Goal: Information Seeking & Learning: Learn about a topic

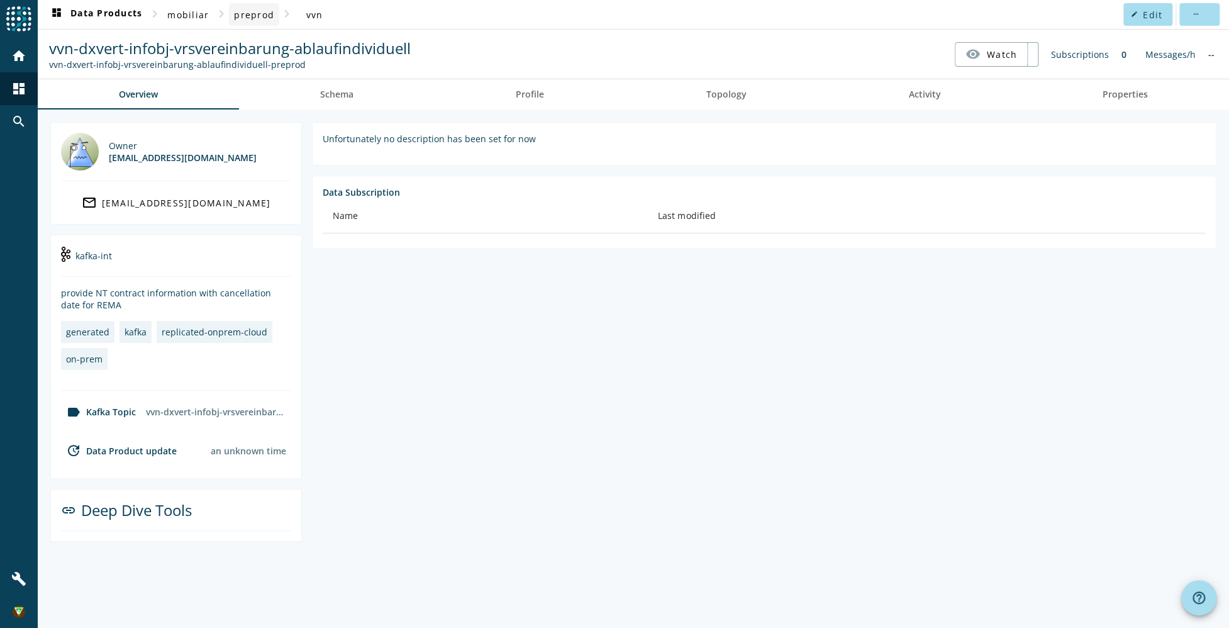
click at [258, 18] on span "preprod" at bounding box center [254, 15] width 40 height 12
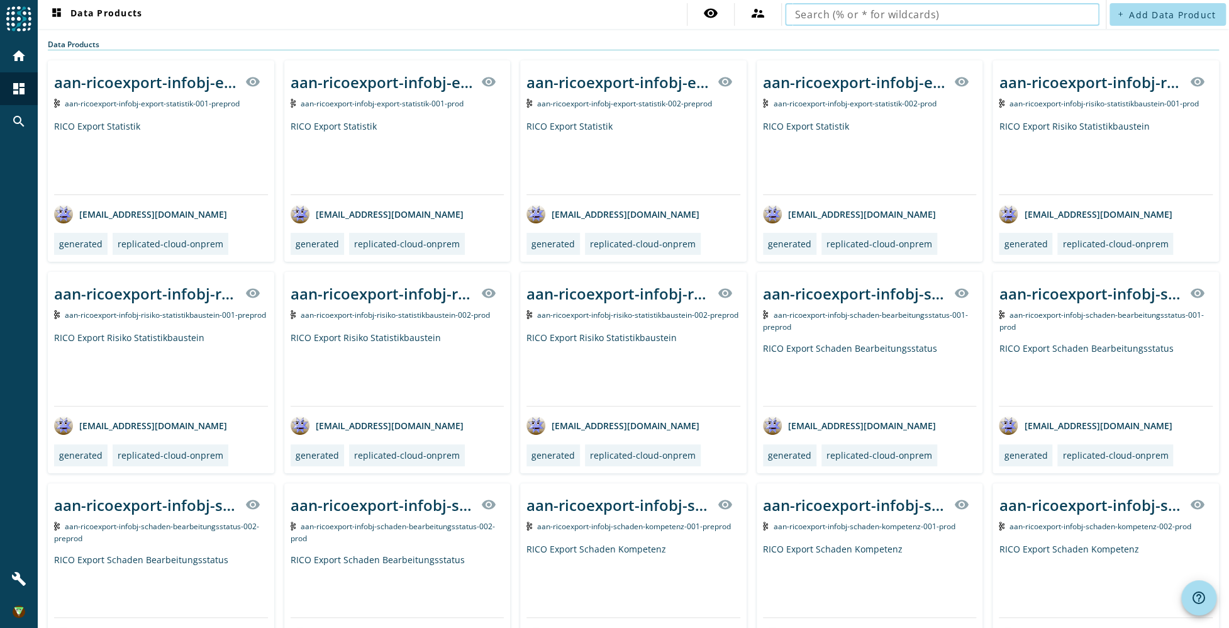
click at [936, 11] on input "text" at bounding box center [942, 14] width 294 height 15
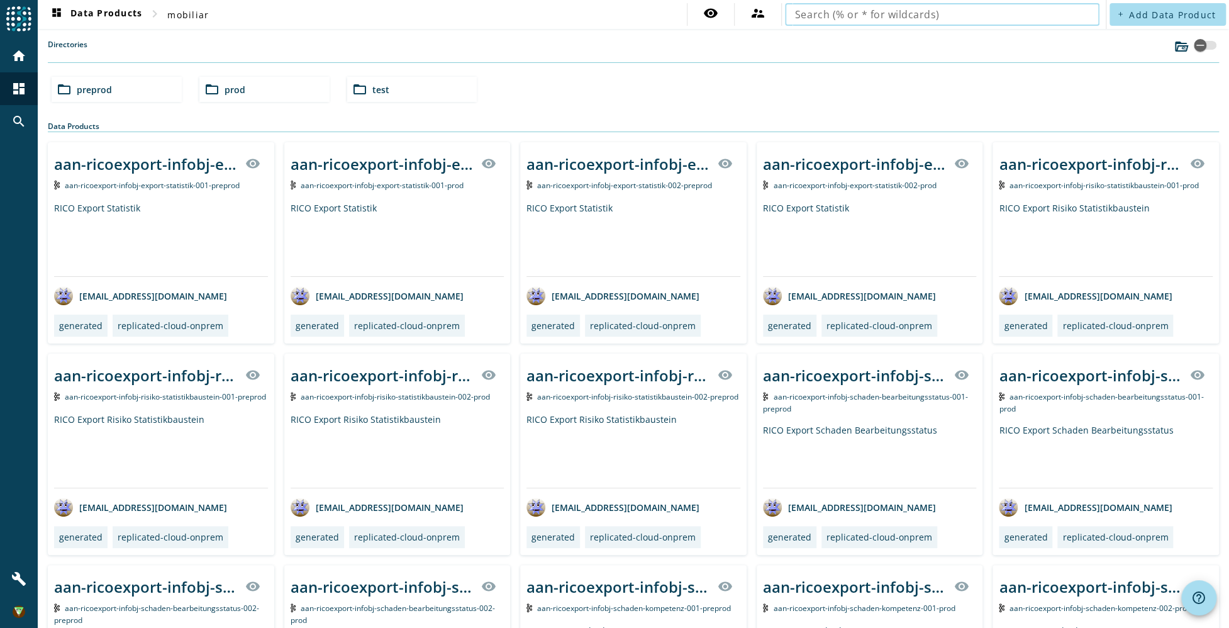
click at [933, 16] on input "text" at bounding box center [942, 14] width 294 height 15
type input "vvn-dxvert-infobj-vrsvereinbarung-ablaufindividuell"
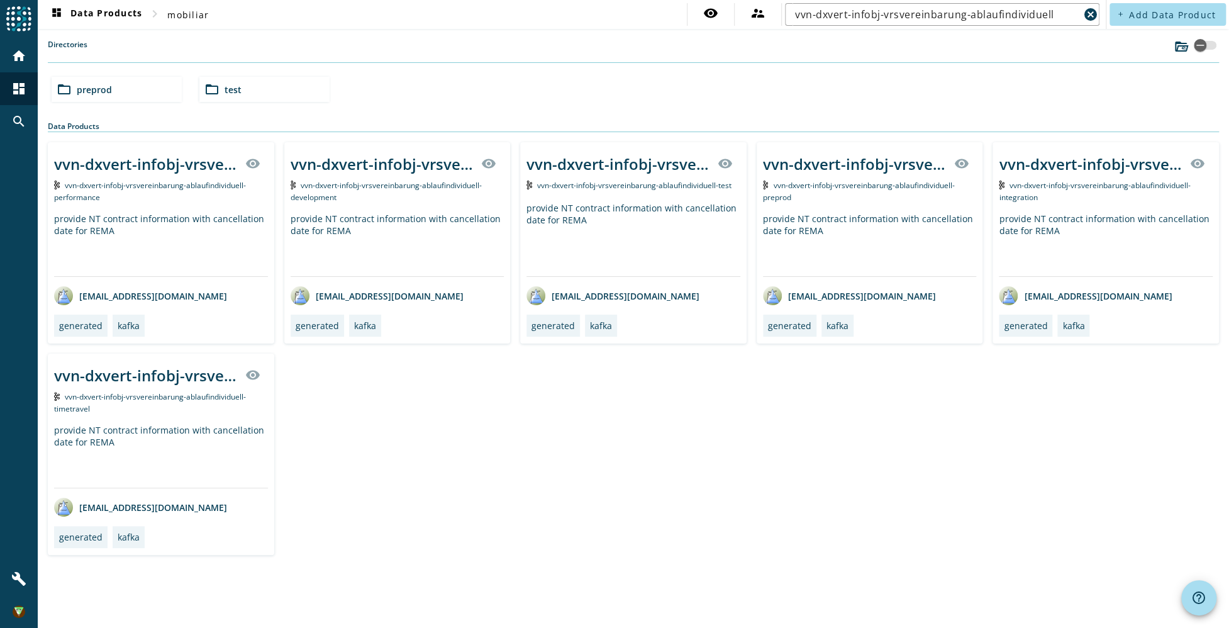
click at [914, 204] on div "vvn-dxvert-infobj-vrsvereinbarung-ablaufindividuell visibility vvn-dxvert-infob…" at bounding box center [870, 242] width 226 height 201
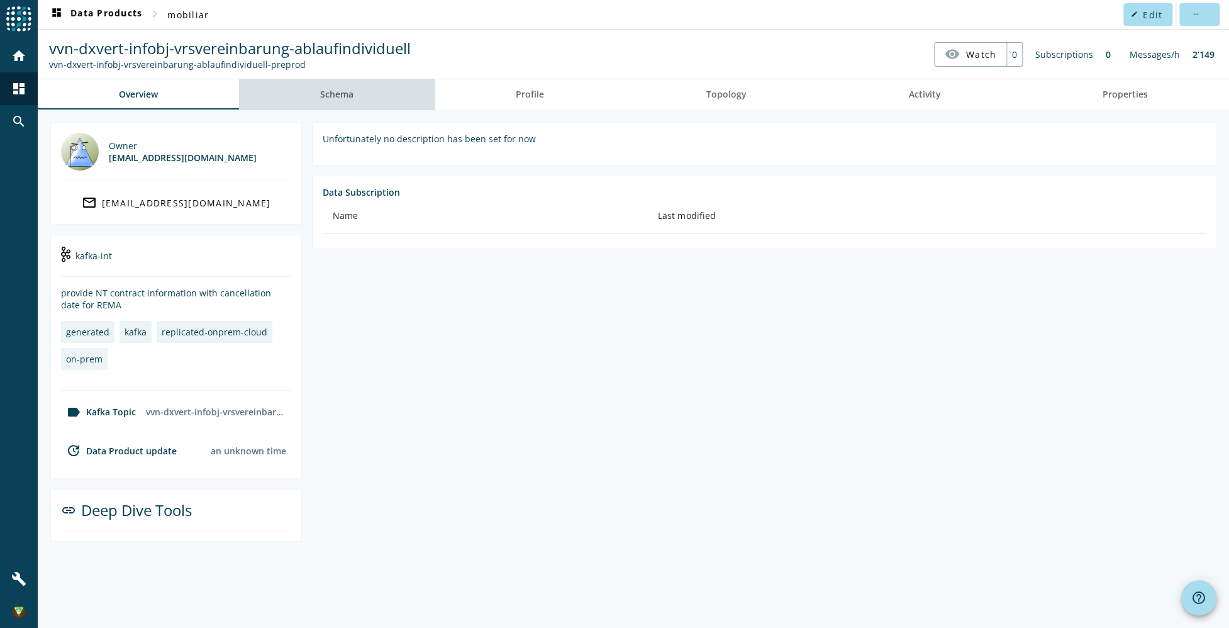
click at [347, 98] on span "Schema" at bounding box center [336, 94] width 33 height 9
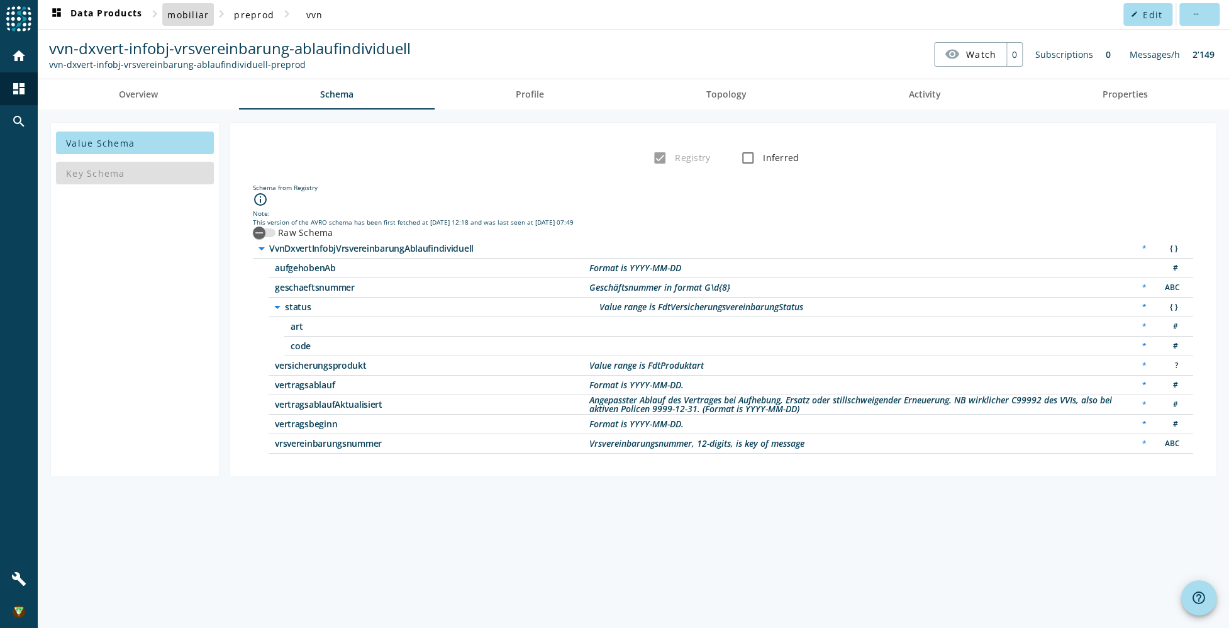
click at [199, 14] on span "mobiliar" at bounding box center [188, 15] width 42 height 12
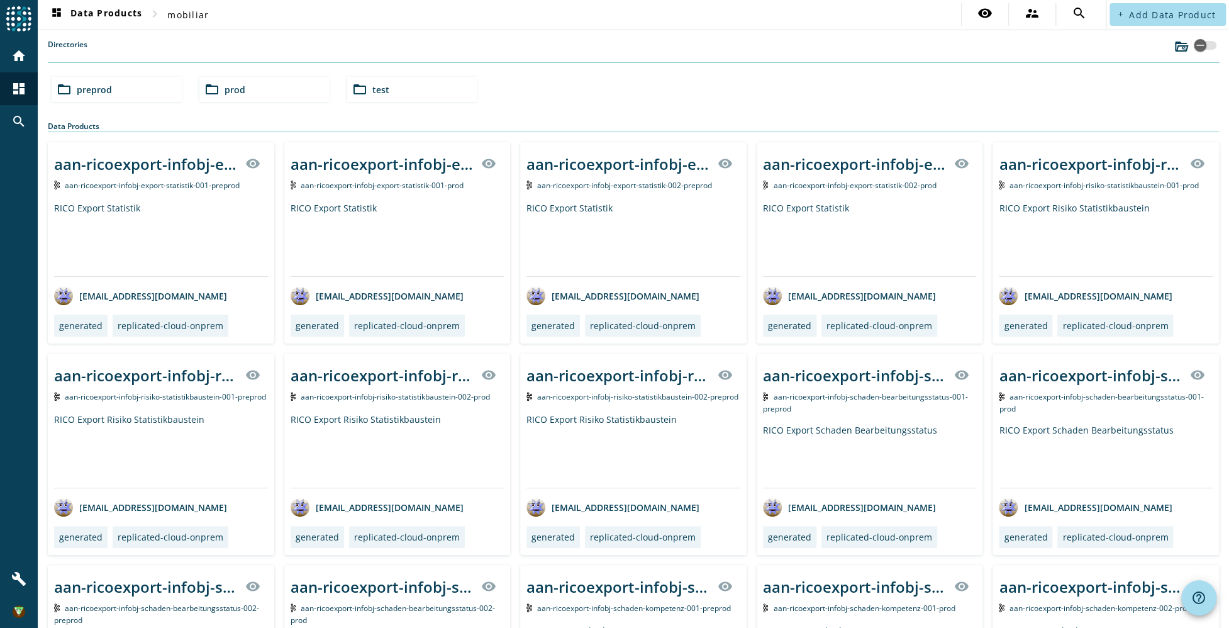
click at [262, 92] on div "folder_open prod" at bounding box center [264, 89] width 130 height 25
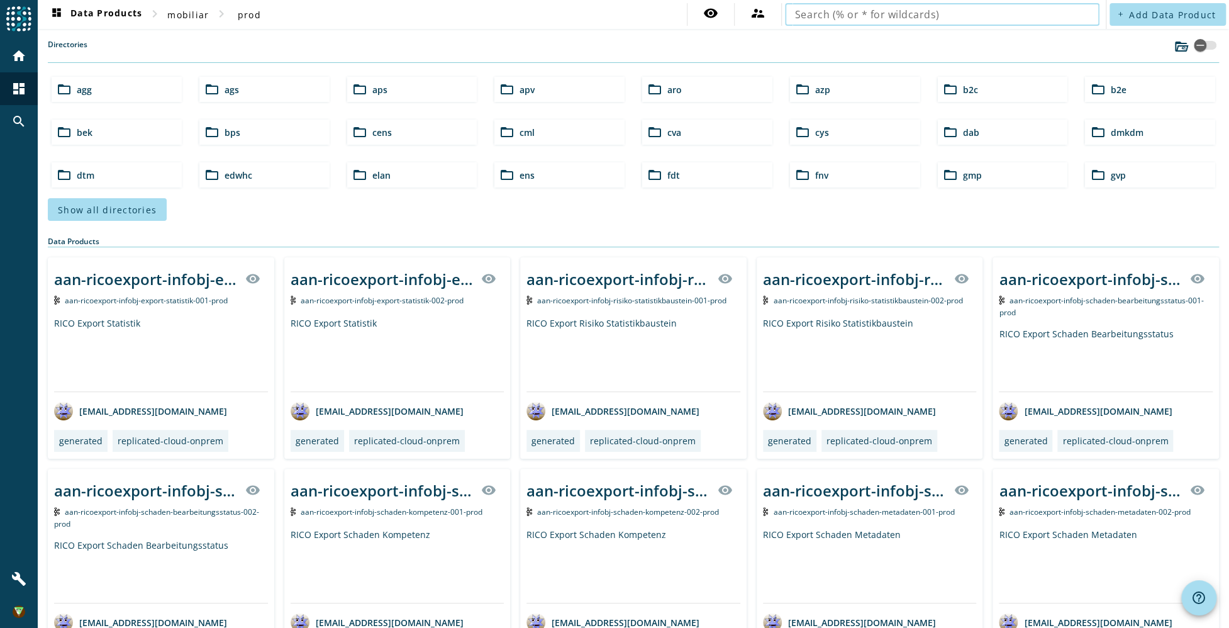
click at [849, 14] on input "text" at bounding box center [942, 14] width 294 height 15
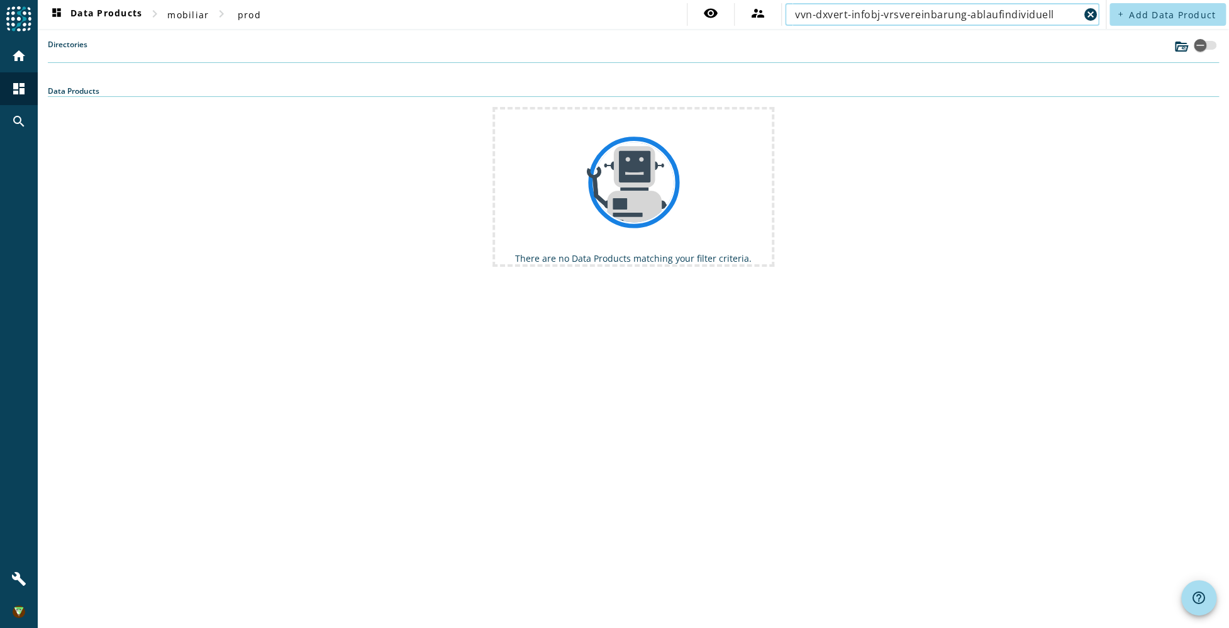
drag, startPoint x: 967, startPoint y: 14, endPoint x: 671, endPoint y: 16, distance: 295.7
click at [684, 14] on nav "dashboard Data Products chevron_right mobiliar chevron_right prod visibility su…" at bounding box center [572, 14] width 1068 height 29
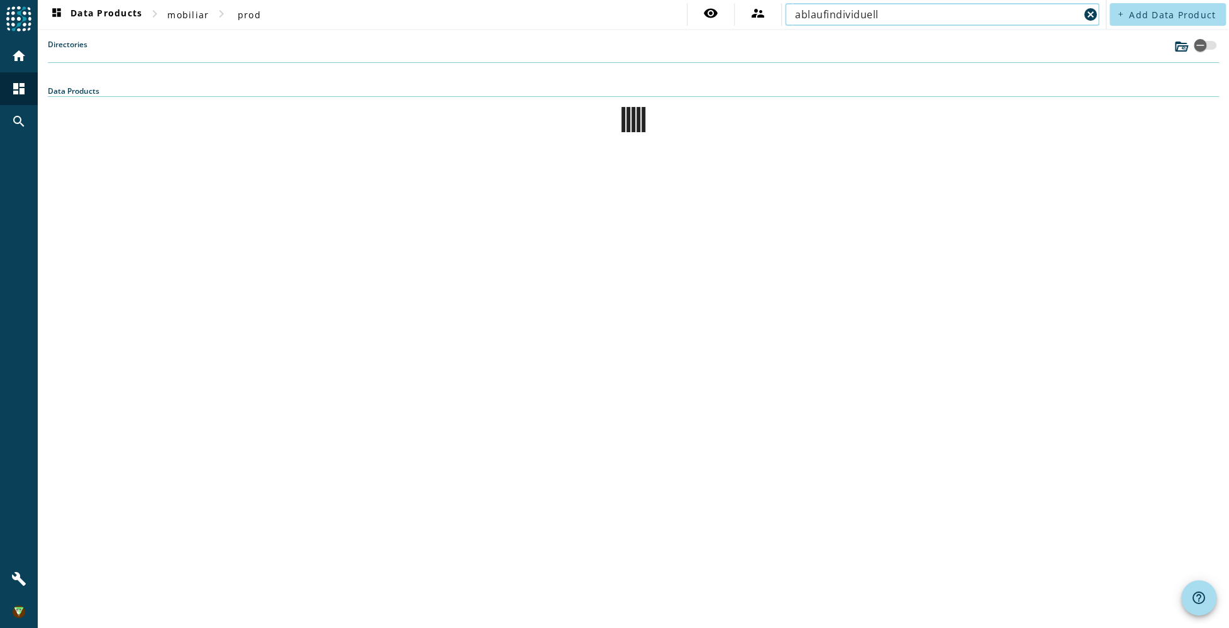
type input "ablaufindividuell"
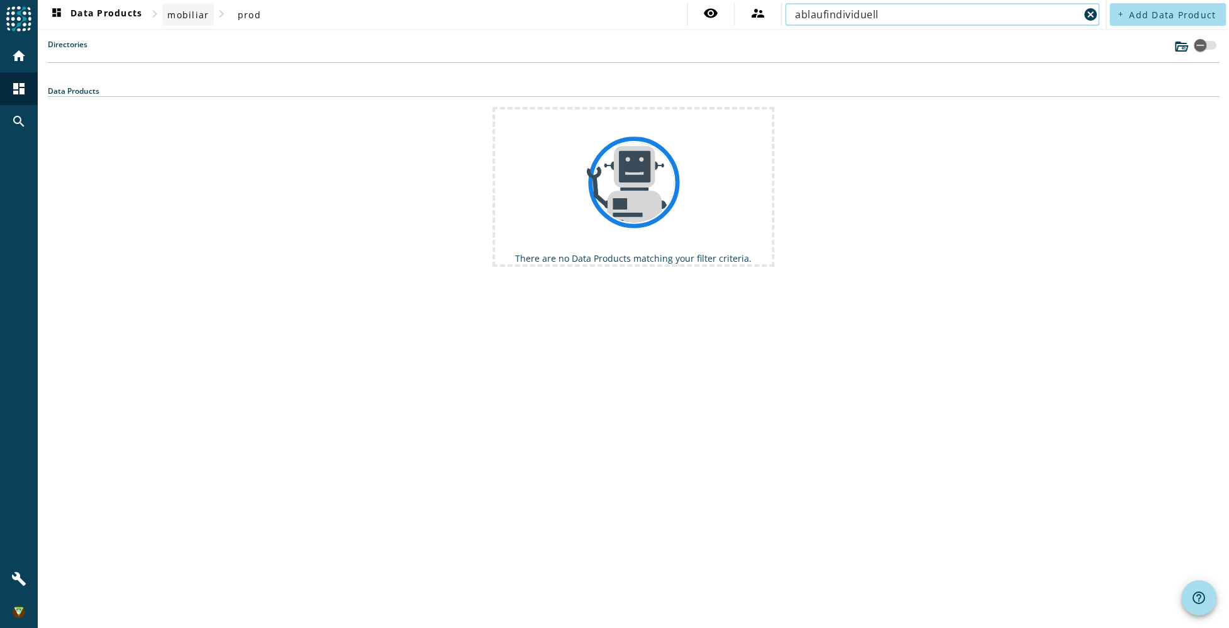
click at [201, 16] on span "mobiliar" at bounding box center [188, 15] width 42 height 12
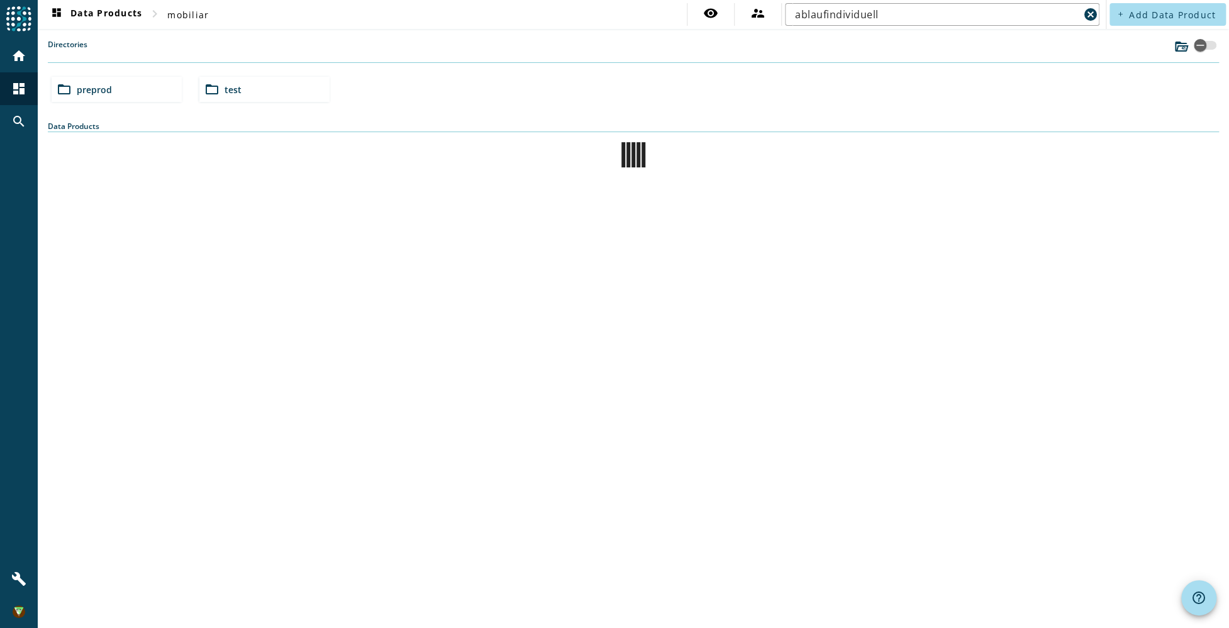
click at [112, 94] on div "folder_open preprod" at bounding box center [117, 89] width 130 height 25
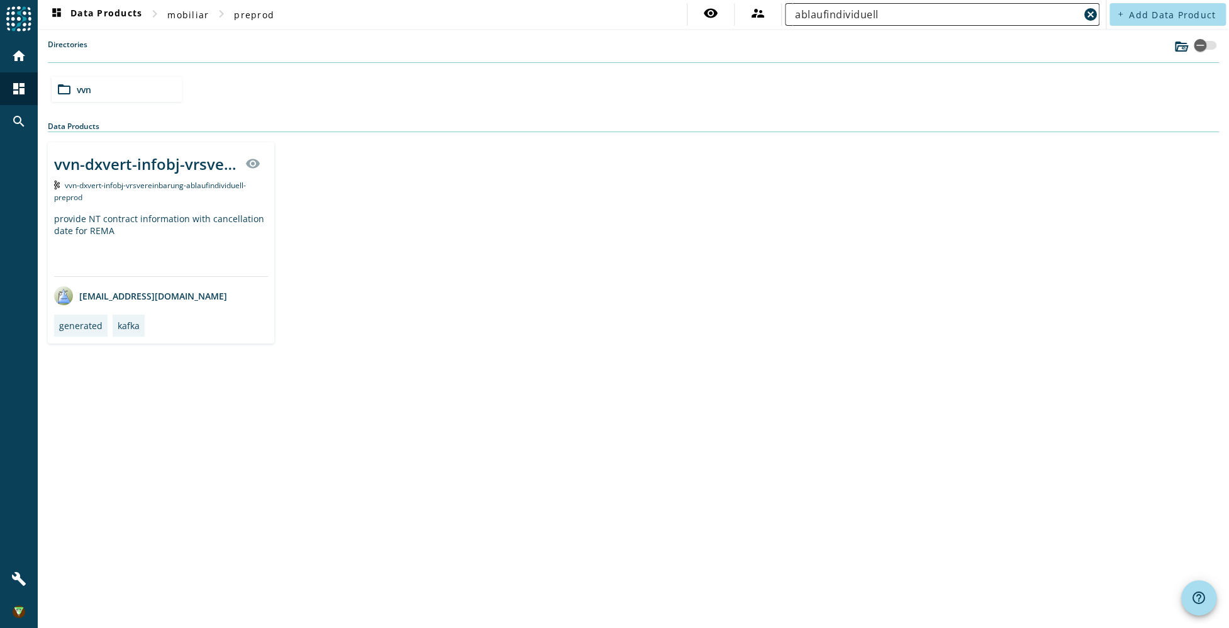
click at [917, 11] on input "ablaufindividuell" at bounding box center [937, 14] width 284 height 15
click at [164, 165] on div "vvn-dxvert-infobj-vrsvereinbarung-ablaufindividuell" at bounding box center [146, 163] width 184 height 21
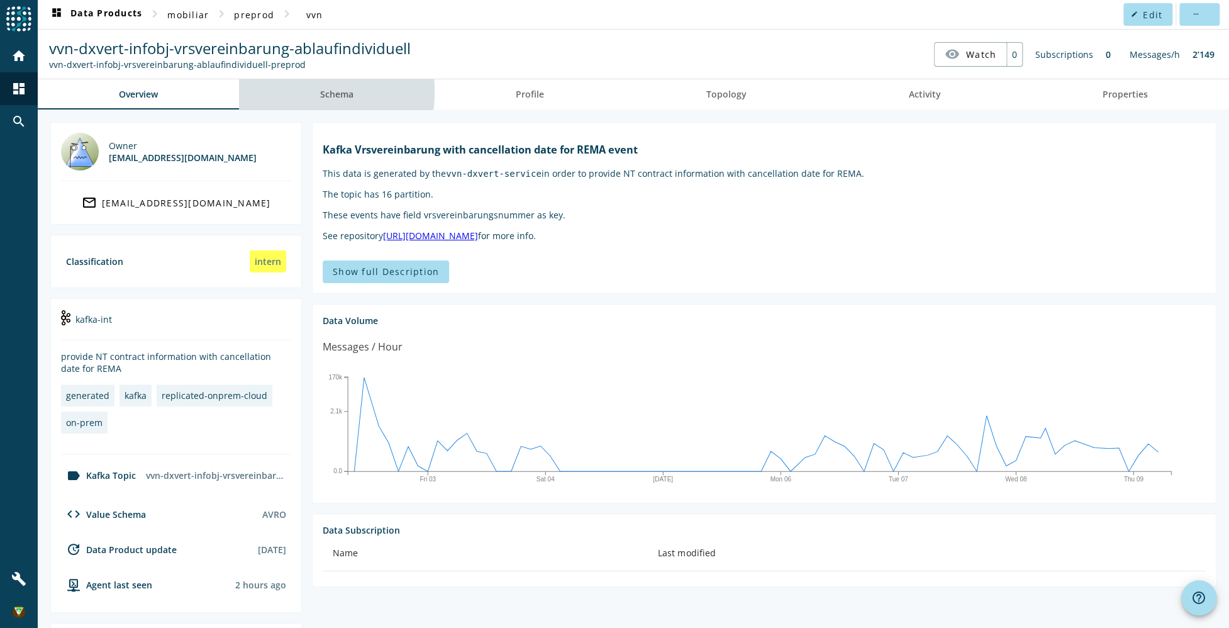
click at [315, 91] on link "Schema" at bounding box center [337, 94] width 196 height 30
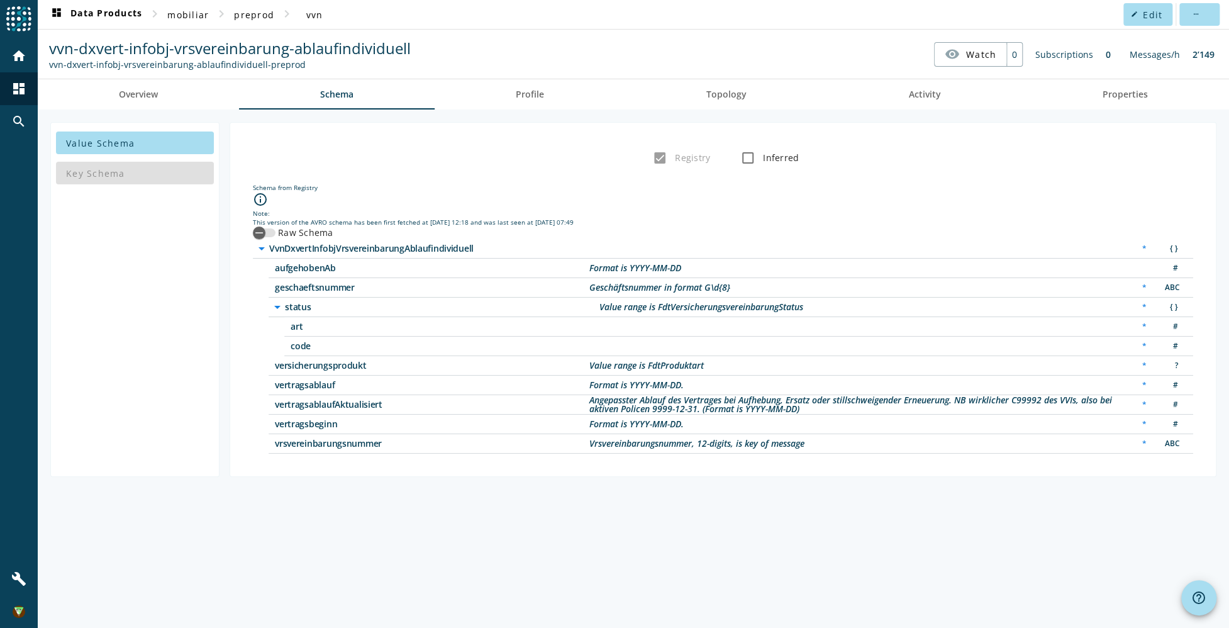
click at [625, 521] on div "Value Schema Key Schema Registry Inferred Schema from Registry info_outline Not…" at bounding box center [633, 368] width 1191 height 518
drag, startPoint x: 784, startPoint y: 437, endPoint x: 808, endPoint y: 440, distance: 24.1
click at [787, 437] on div "arrow_drop_down VvnDxvertInfobjVrsvereinbarungAblaufindividuell * { } aufgehobe…" at bounding box center [723, 346] width 940 height 215
click at [937, 459] on div "Schema from Registry info_outline Note: This version of the AVRO schema has bee…" at bounding box center [723, 318] width 966 height 296
drag, startPoint x: 468, startPoint y: 269, endPoint x: 987, endPoint y: 298, distance: 519.8
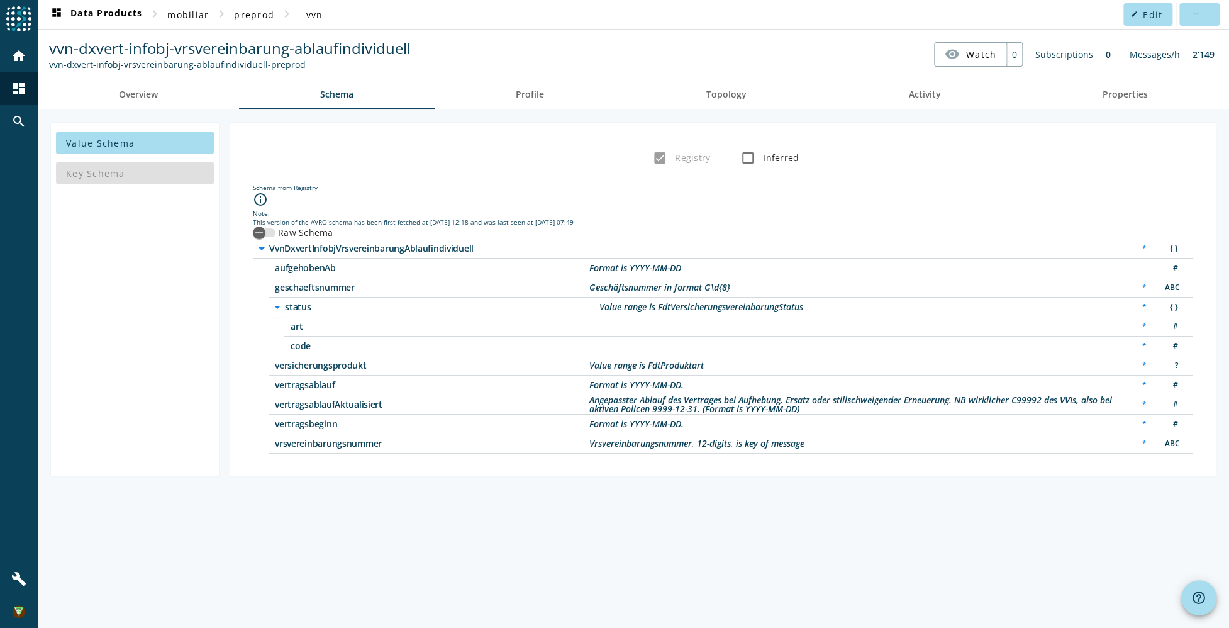
click at [987, 298] on div "arrow_drop_down VvnDxvertInfobjVrsvereinbarungAblaufindividuell * { } aufgehobe…" at bounding box center [723, 346] width 940 height 215
click at [945, 486] on div "Value Schema Key Schema Registry Inferred Schema from Registry info_outline Not…" at bounding box center [633, 368] width 1191 height 518
click at [930, 537] on div "Value Schema Key Schema Registry Inferred Schema from Registry info_outline Not…" at bounding box center [633, 368] width 1191 height 518
click at [270, 237] on div "button" at bounding box center [259, 232] width 25 height 25
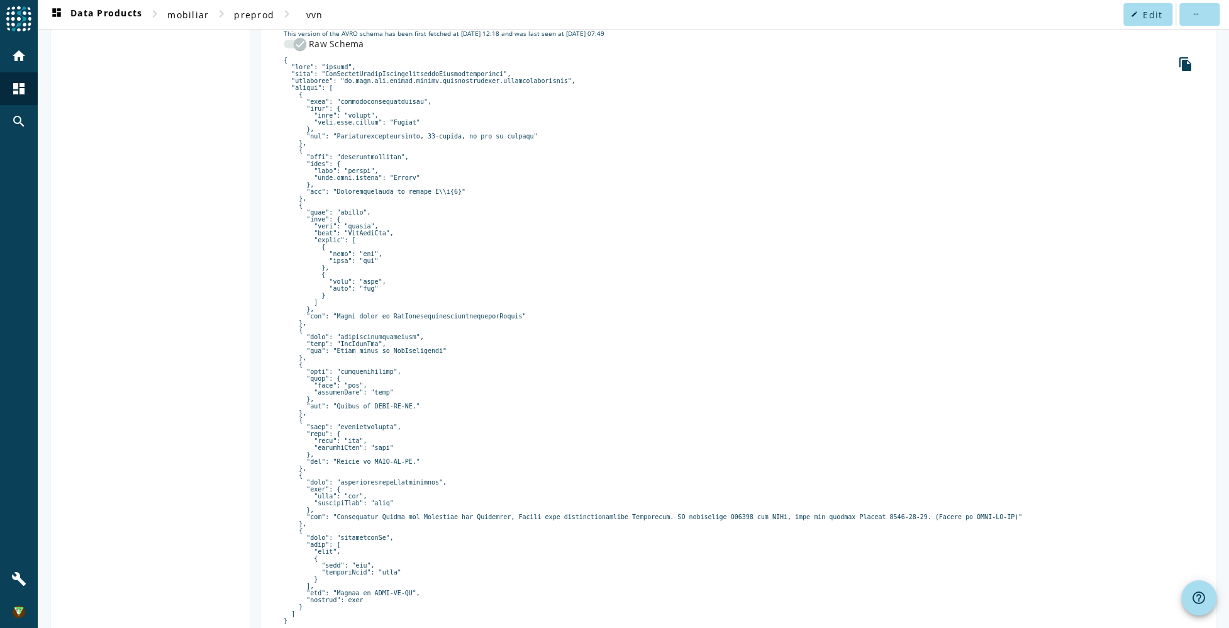
scroll to position [236, 0]
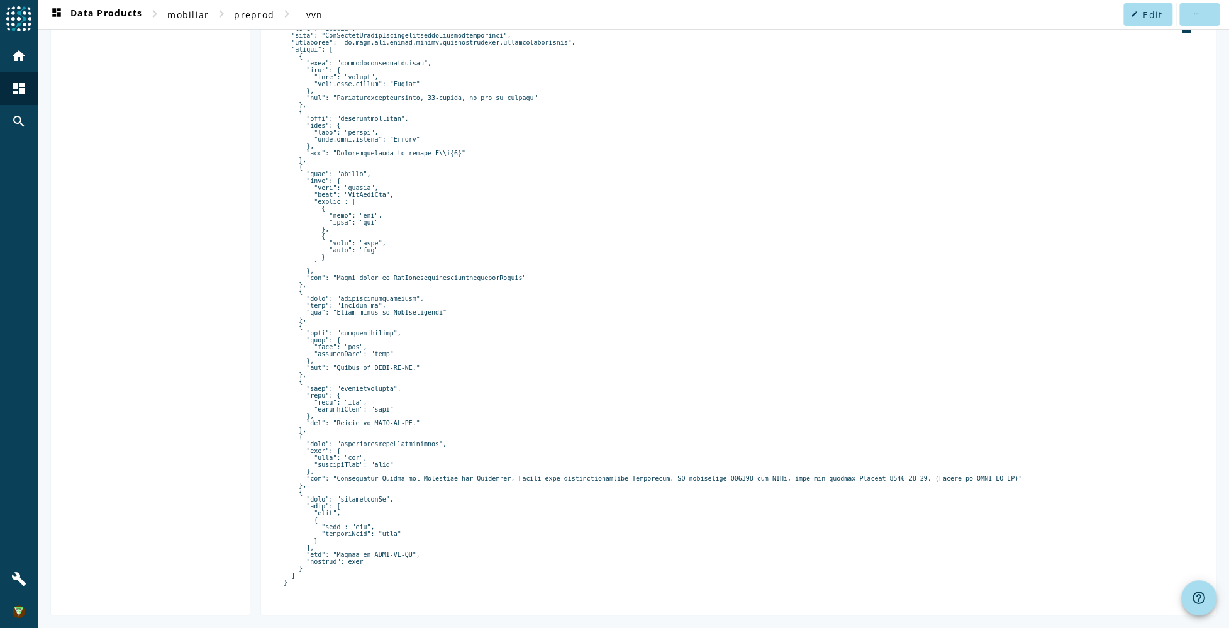
drag, startPoint x: 355, startPoint y: 304, endPoint x: 461, endPoint y: 351, distance: 116.3
click at [427, 335] on pre at bounding box center [739, 301] width 910 height 567
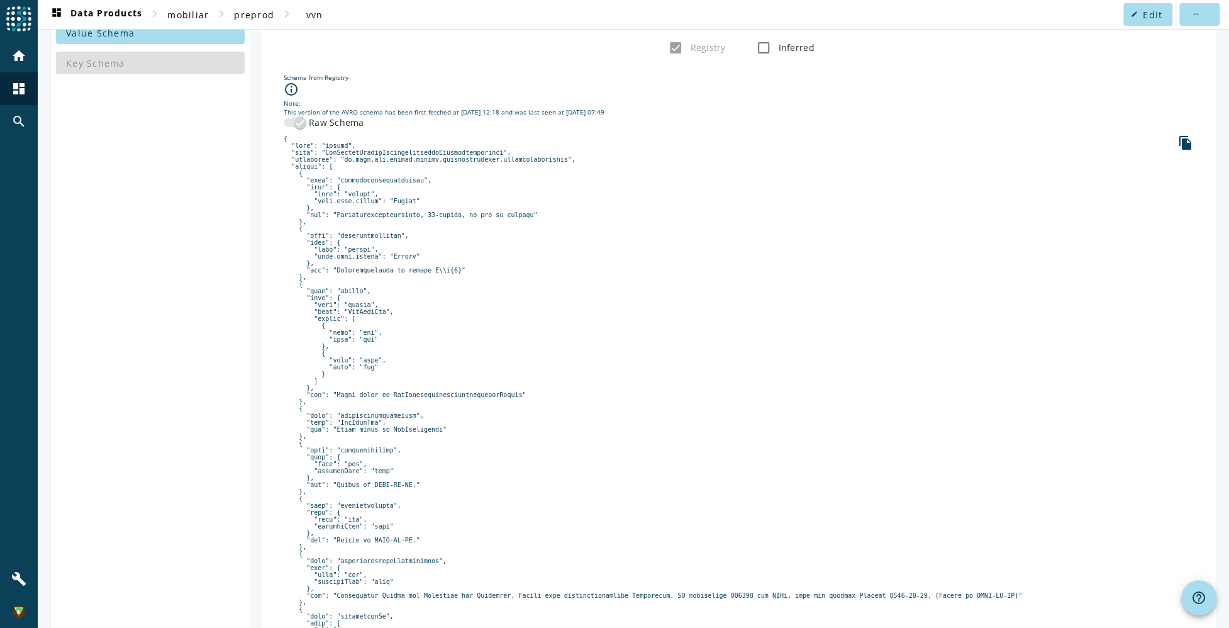
scroll to position [0, 0]
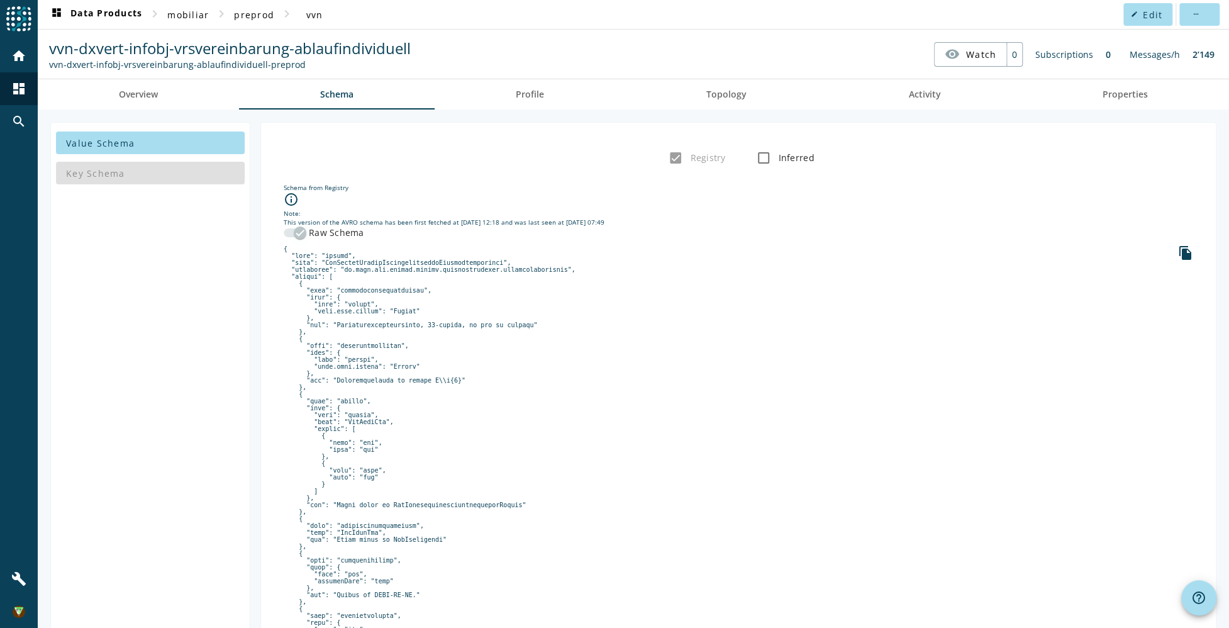
click at [289, 228] on div "button" at bounding box center [299, 232] width 25 height 25
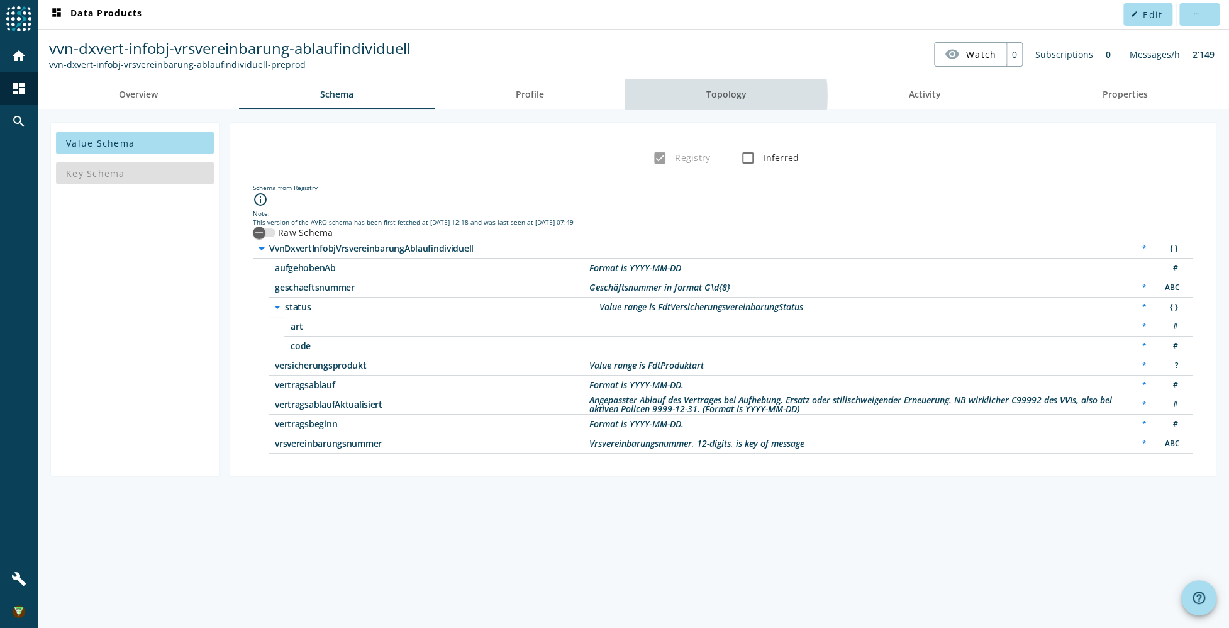
click at [725, 96] on span "Topology" at bounding box center [726, 94] width 40 height 9
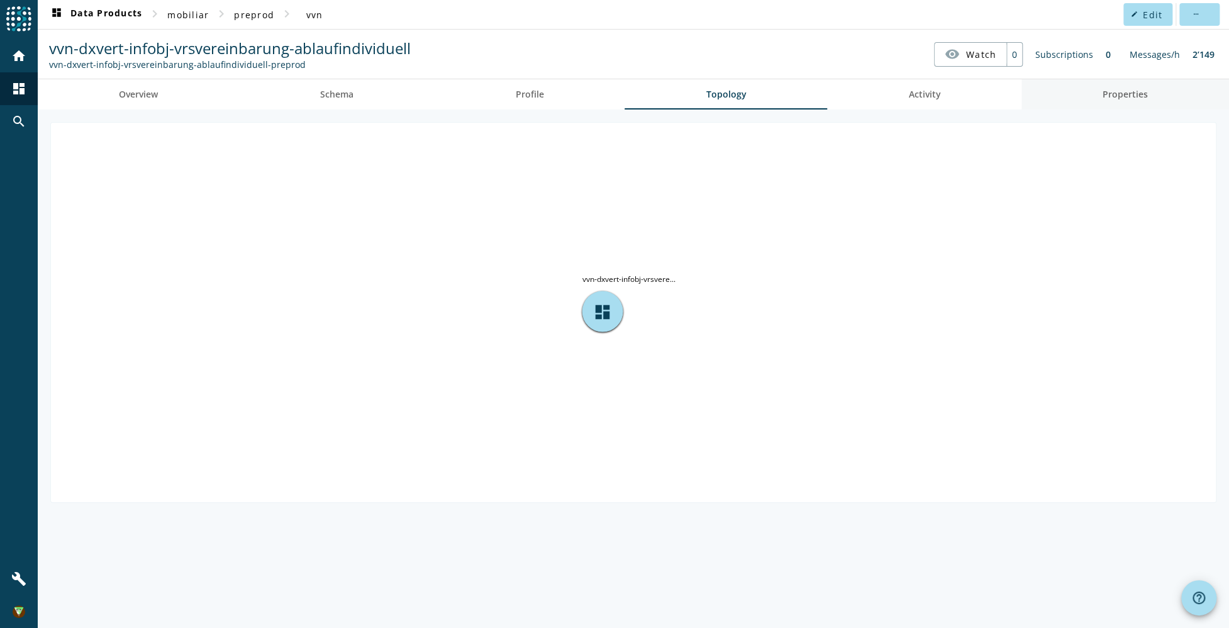
click at [1122, 90] on span "Properties" at bounding box center [1125, 94] width 45 height 9
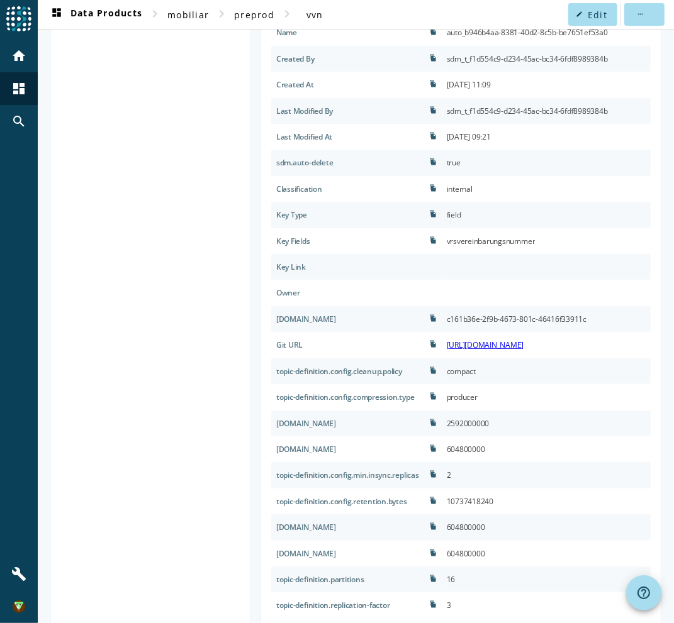
scroll to position [212, 0]
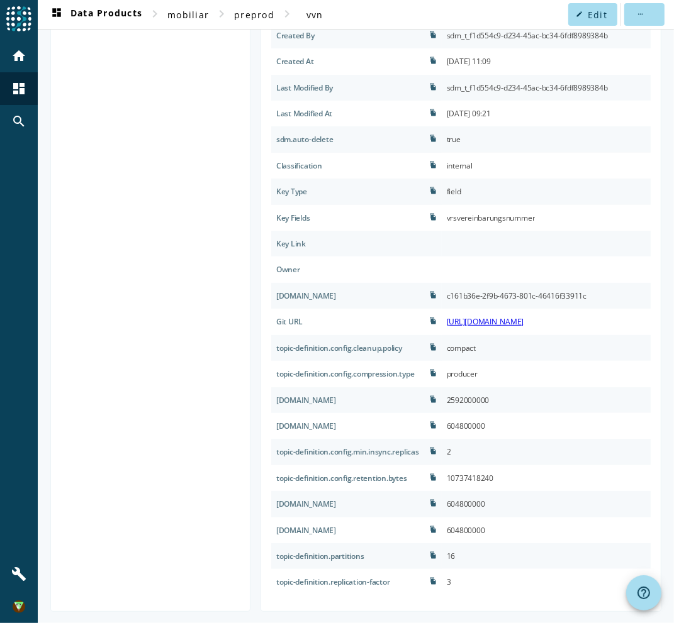
drag, startPoint x: 401, startPoint y: 401, endPoint x: 328, endPoint y: 401, distance: 72.3
click at [328, 401] on div "[DOMAIN_NAME]" at bounding box center [347, 401] width 153 height 26
copy div "[DOMAIN_NAME]"
click at [408, 427] on div "[DOMAIN_NAME]" at bounding box center [347, 426] width 153 height 26
drag, startPoint x: 408, startPoint y: 427, endPoint x: 255, endPoint y: 426, distance: 153.5
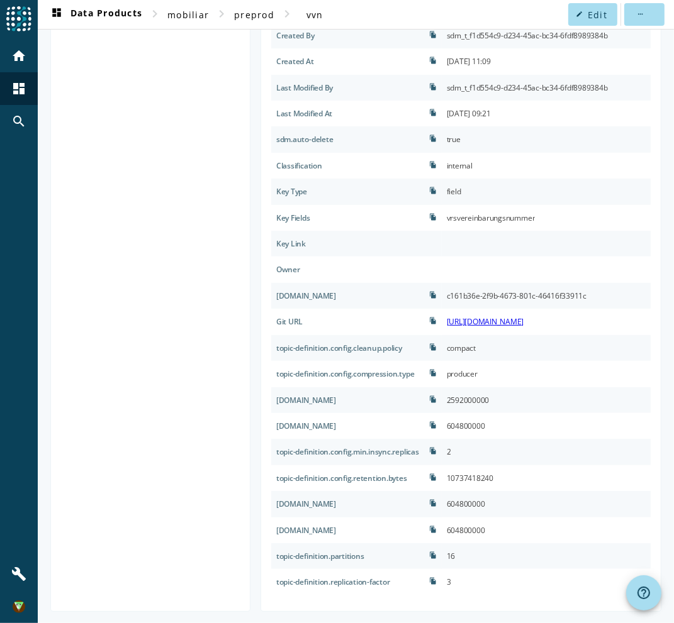
click at [271, 426] on div "[DOMAIN_NAME]" at bounding box center [347, 426] width 153 height 26
drag, startPoint x: 255, startPoint y: 426, endPoint x: 245, endPoint y: 429, distance: 9.9
click at [271, 429] on div "[DOMAIN_NAME]" at bounding box center [347, 426] width 153 height 26
click at [414, 427] on div "[DOMAIN_NAME]" at bounding box center [347, 426] width 153 height 26
drag, startPoint x: 412, startPoint y: 426, endPoint x: 326, endPoint y: 427, distance: 86.2
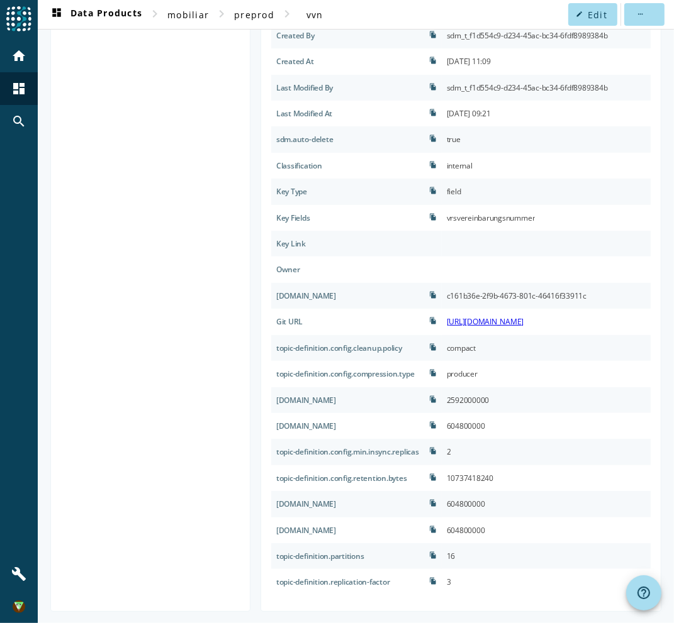
click at [326, 427] on div "[DOMAIN_NAME]" at bounding box center [347, 426] width 153 height 26
copy div ".[DOMAIN_NAME]"
drag, startPoint x: 401, startPoint y: 455, endPoint x: 342, endPoint y: 452, distance: 59.2
click at [342, 452] on div "topic-definition.config.min.insync.replicas" at bounding box center [347, 452] width 153 height 26
copy div ".insync.replicas"
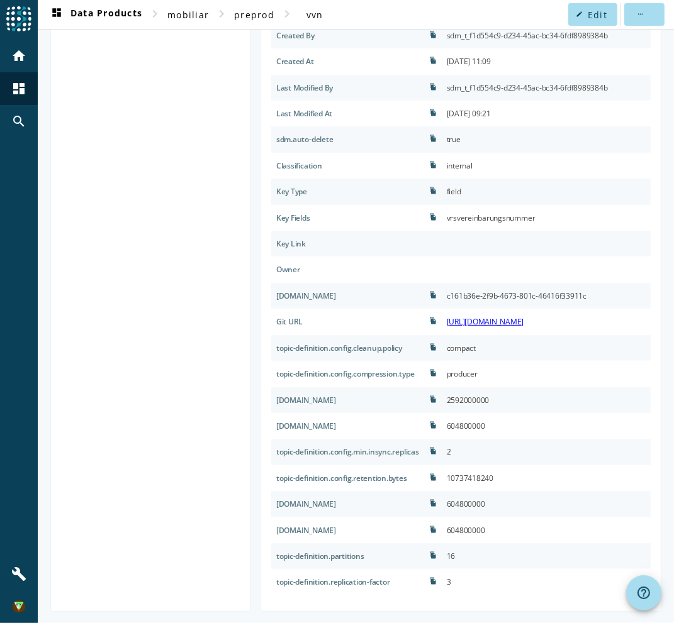
drag, startPoint x: 366, startPoint y: 475, endPoint x: 331, endPoint y: 478, distance: 35.4
click at [331, 478] on div "topic-definition.config.retention.bytes" at bounding box center [347, 479] width 153 height 26
click at [327, 477] on div "topic-definition.config.retention.bytes" at bounding box center [347, 479] width 153 height 26
copy div "retention.bytes"
drag, startPoint x: 383, startPoint y: 501, endPoint x: 328, endPoint y: 501, distance: 54.7
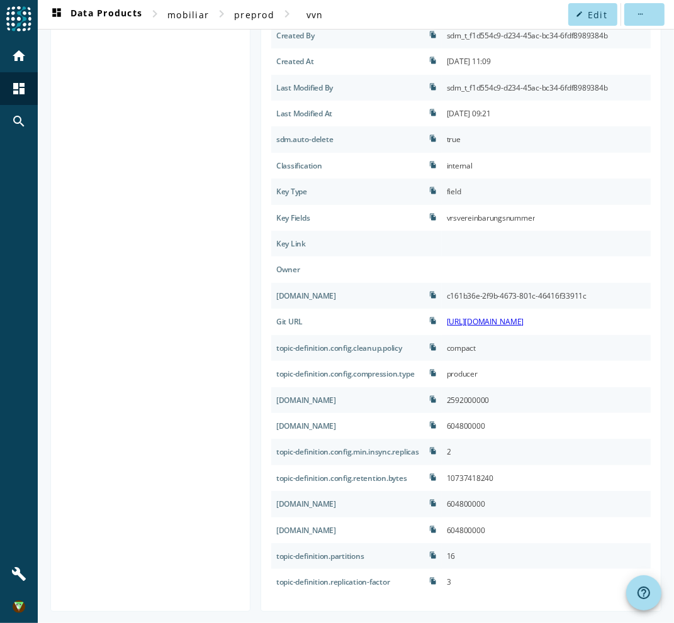
click at [328, 501] on div "[DOMAIN_NAME]" at bounding box center [347, 504] width 153 height 26
copy div "[DOMAIN_NAME]"
drag, startPoint x: 384, startPoint y: 533, endPoint x: 328, endPoint y: 533, distance: 55.4
click at [328, 533] on div "[DOMAIN_NAME]" at bounding box center [347, 531] width 153 height 26
copy div "[DOMAIN_NAME]"
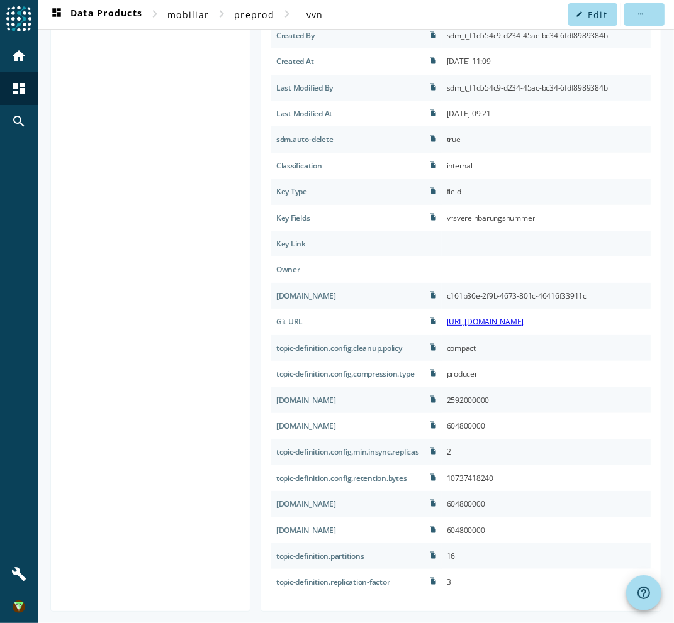
drag, startPoint x: 343, startPoint y: 554, endPoint x: 305, endPoint y: 560, distance: 38.4
click at [305, 560] on div "topic-definition.partitions" at bounding box center [347, 557] width 153 height 26
copy div "partitions"
drag, startPoint x: 365, startPoint y: 583, endPoint x: 308, endPoint y: 578, distance: 57.5
click at [308, 578] on div "topic-definition.replication-factor" at bounding box center [347, 582] width 153 height 26
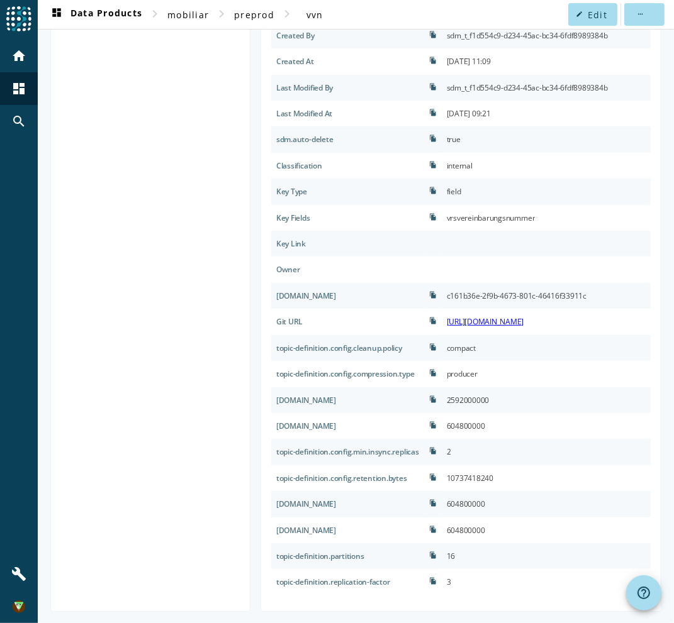
drag, startPoint x: 308, startPoint y: 578, endPoint x: 391, endPoint y: 582, distance: 83.1
click at [391, 582] on div "topic-definition.replication-factor" at bounding box center [347, 582] width 153 height 26
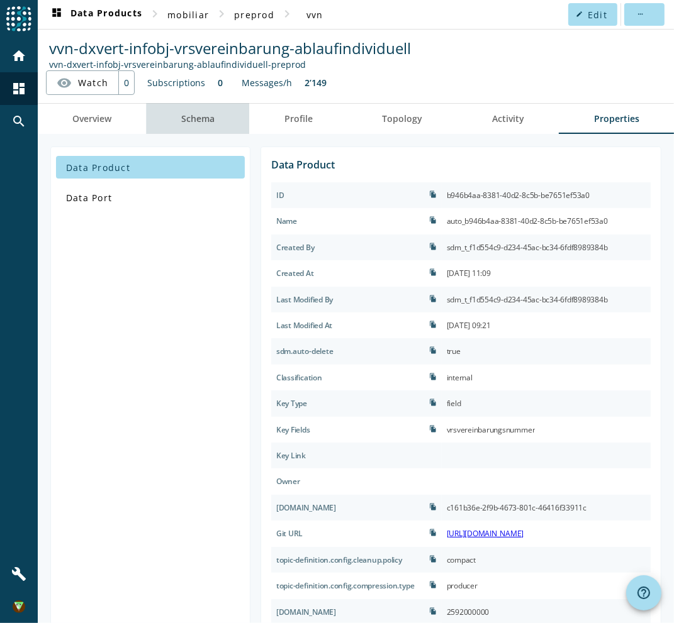
click at [208, 122] on span "Schema" at bounding box center [197, 118] width 33 height 9
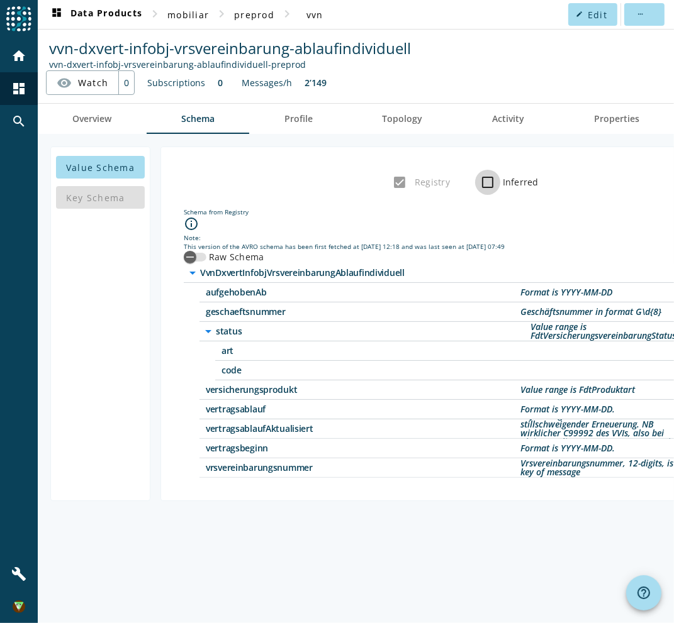
click at [484, 182] on input "Inferred" at bounding box center [487, 182] width 25 height 25
checkbox input "true"
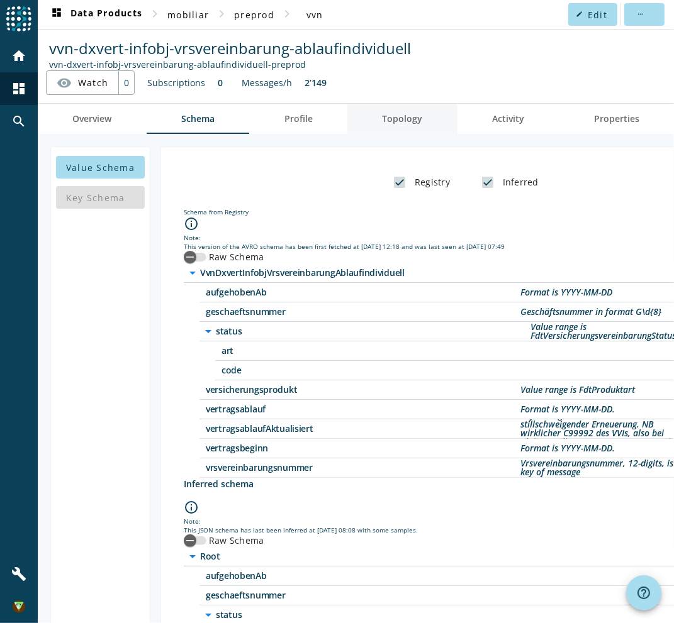
click at [423, 118] on link "Topology" at bounding box center [402, 119] width 110 height 30
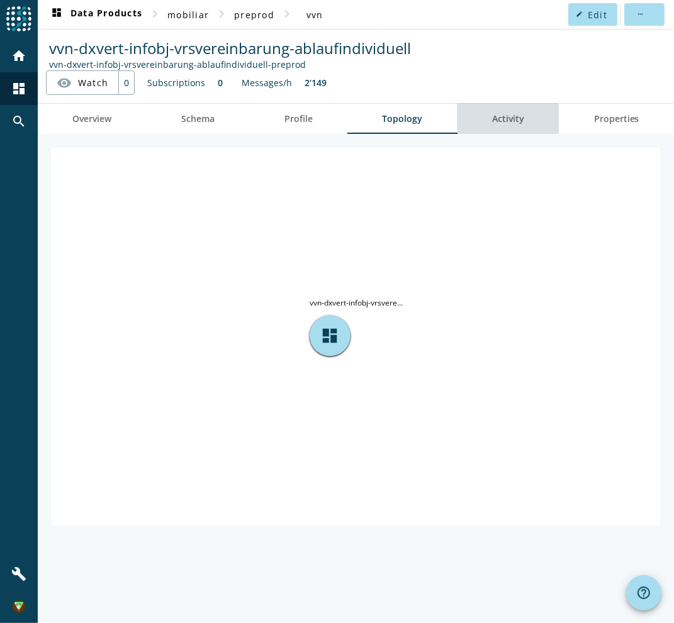
click at [494, 130] on span "Activity" at bounding box center [508, 119] width 32 height 30
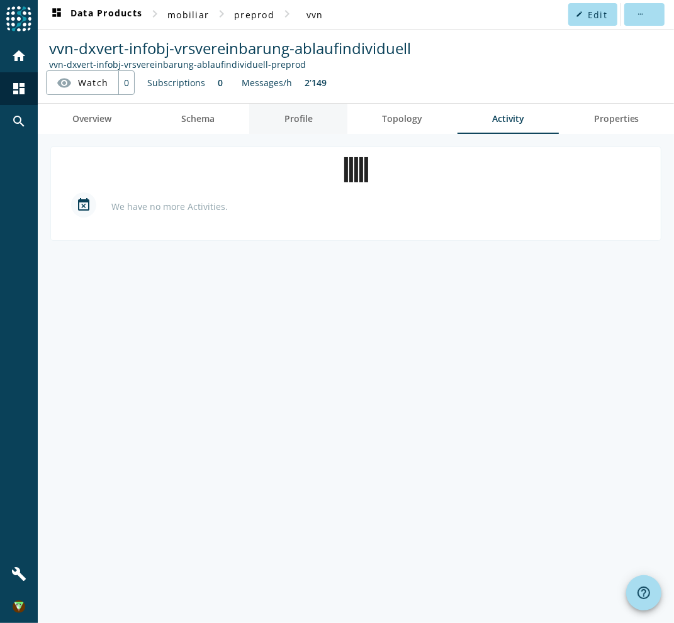
click at [272, 118] on link "Profile" at bounding box center [298, 119] width 98 height 30
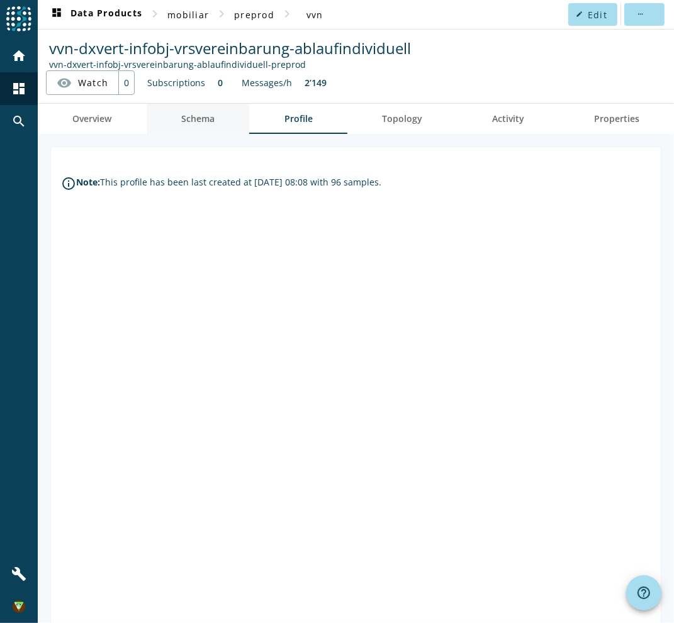
click at [184, 125] on span "Schema" at bounding box center [197, 119] width 33 height 30
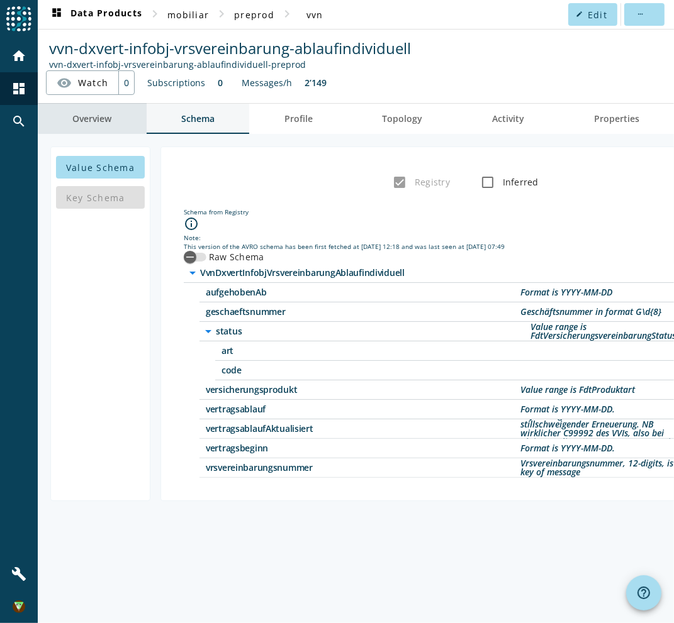
drag, startPoint x: 117, startPoint y: 118, endPoint x: 164, endPoint y: 110, distance: 47.3
click at [117, 118] on link "Overview" at bounding box center [92, 119] width 109 height 30
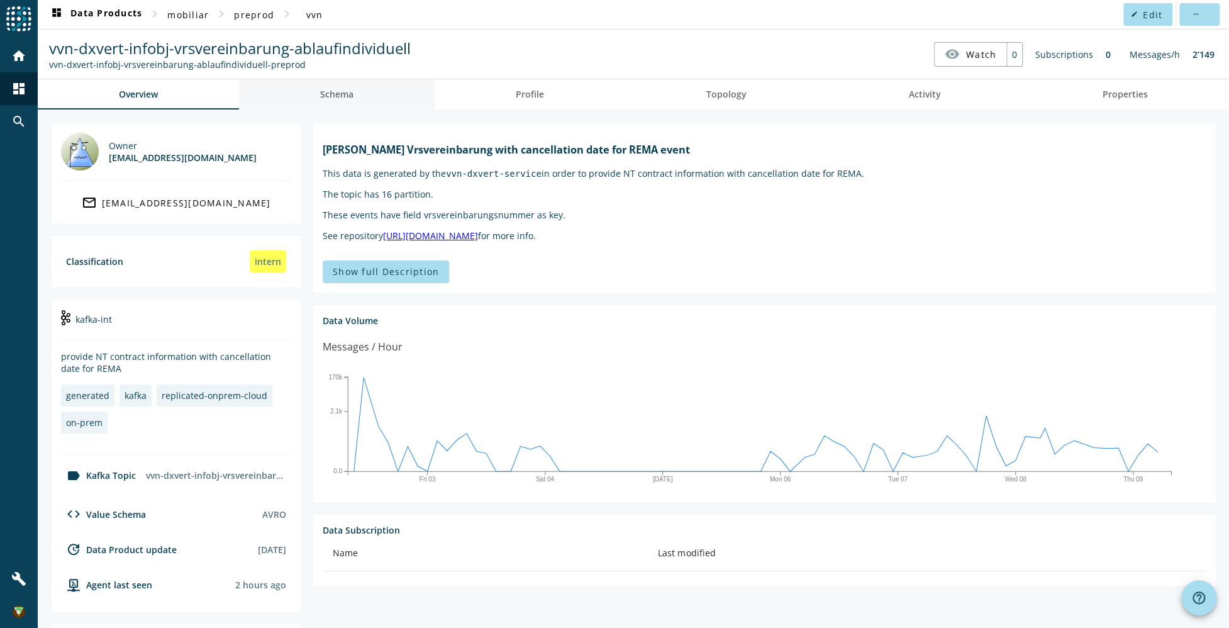
click at [358, 104] on link "Schema" at bounding box center [337, 94] width 196 height 30
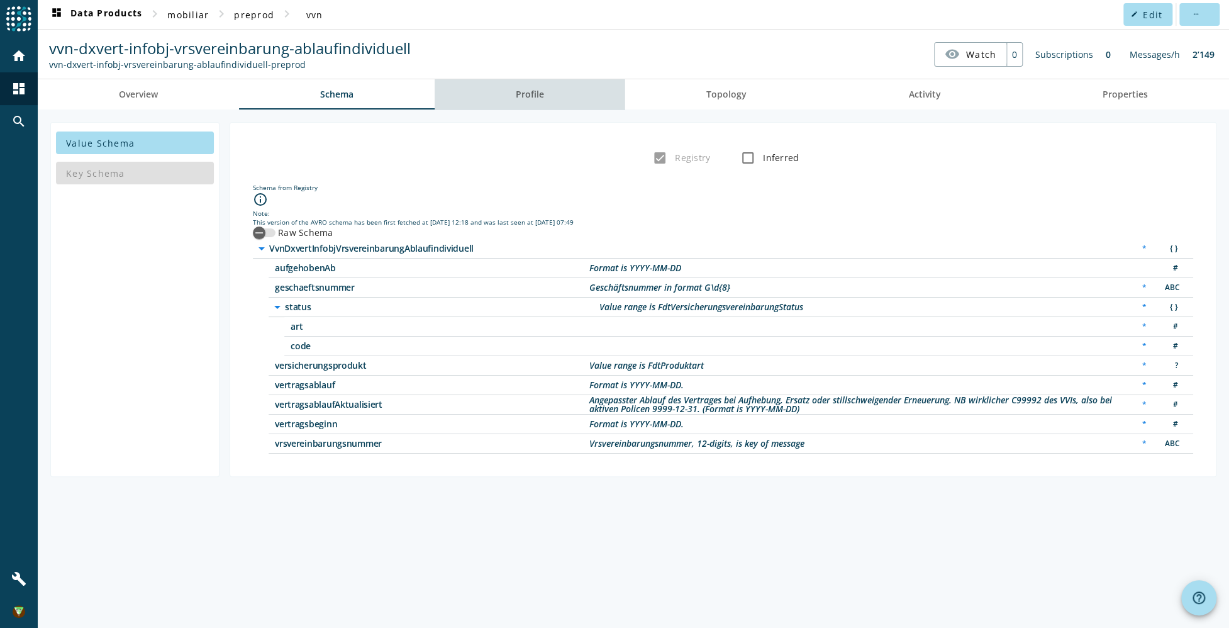
click at [540, 99] on span "Profile" at bounding box center [530, 94] width 28 height 30
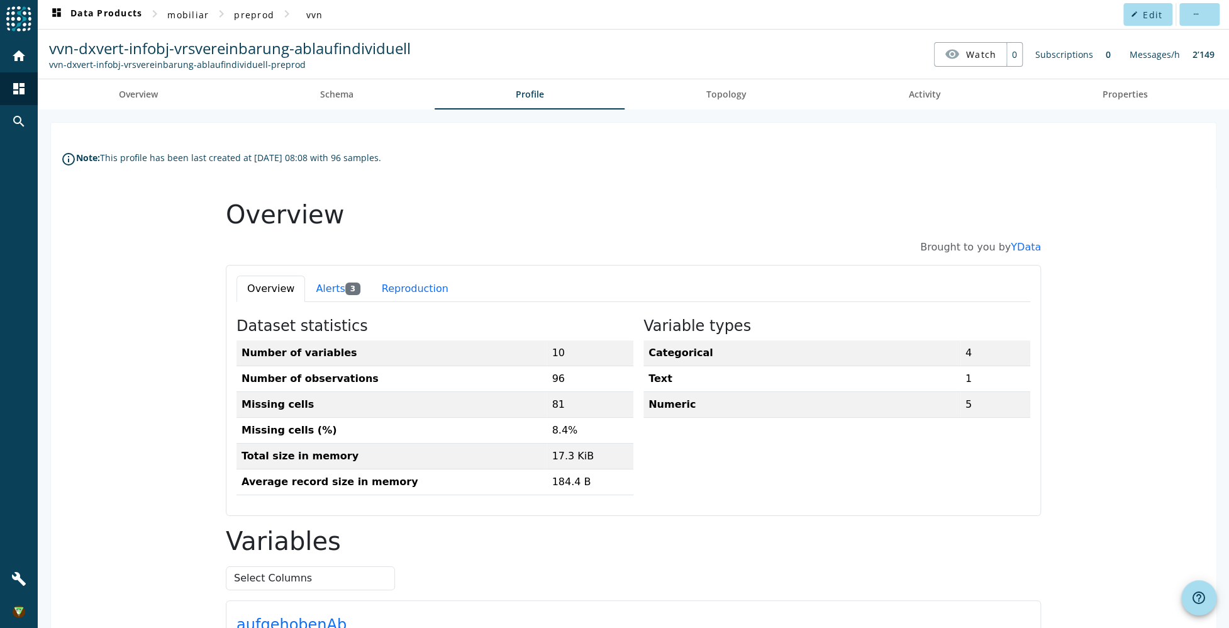
scroll to position [126, 0]
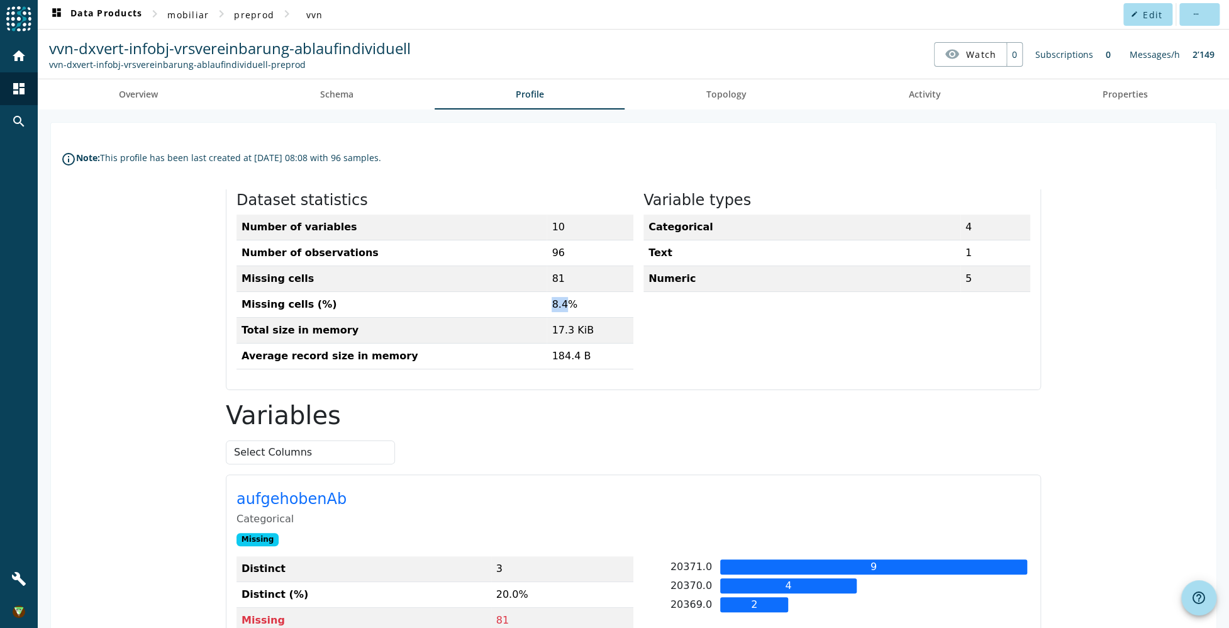
drag, startPoint x: 532, startPoint y: 309, endPoint x: 568, endPoint y: 313, distance: 36.1
click at [568, 313] on tr "Missing cells (%) 8.4%" at bounding box center [435, 304] width 397 height 26
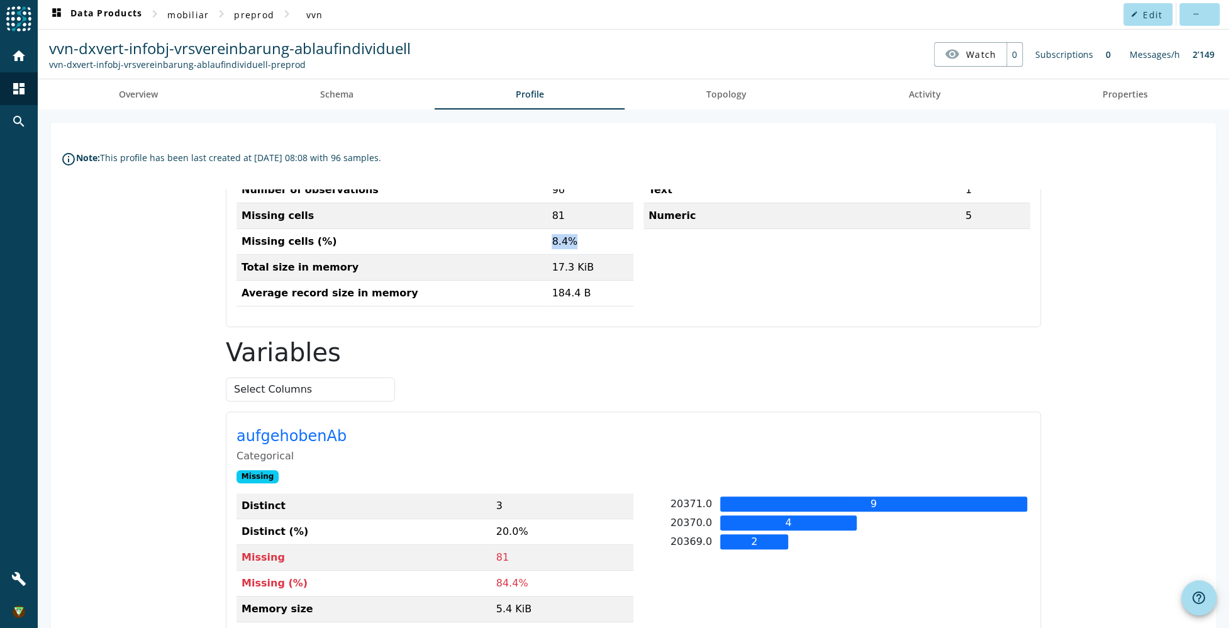
scroll to position [377, 0]
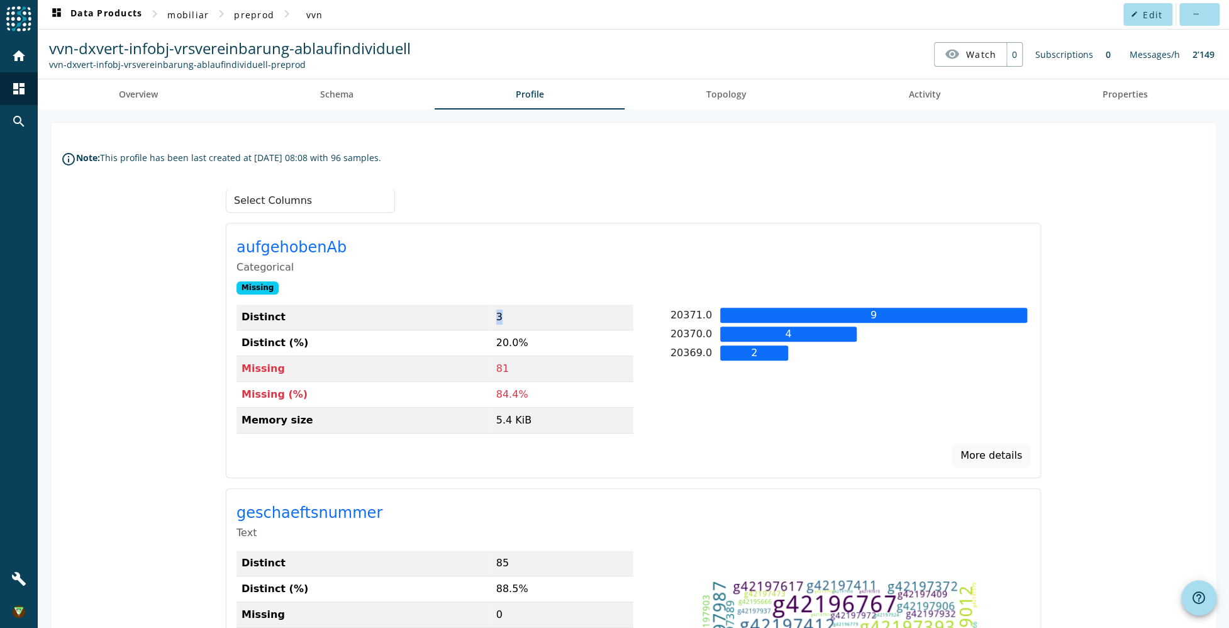
drag, startPoint x: 488, startPoint y: 320, endPoint x: 511, endPoint y: 325, distance: 23.8
click at [511, 325] on td "3" at bounding box center [562, 317] width 142 height 26
drag, startPoint x: 511, startPoint y: 325, endPoint x: 525, endPoint y: 343, distance: 22.9
click at [525, 343] on td "20.0%" at bounding box center [562, 343] width 142 height 26
drag, startPoint x: 525, startPoint y: 343, endPoint x: 479, endPoint y: 371, distance: 53.1
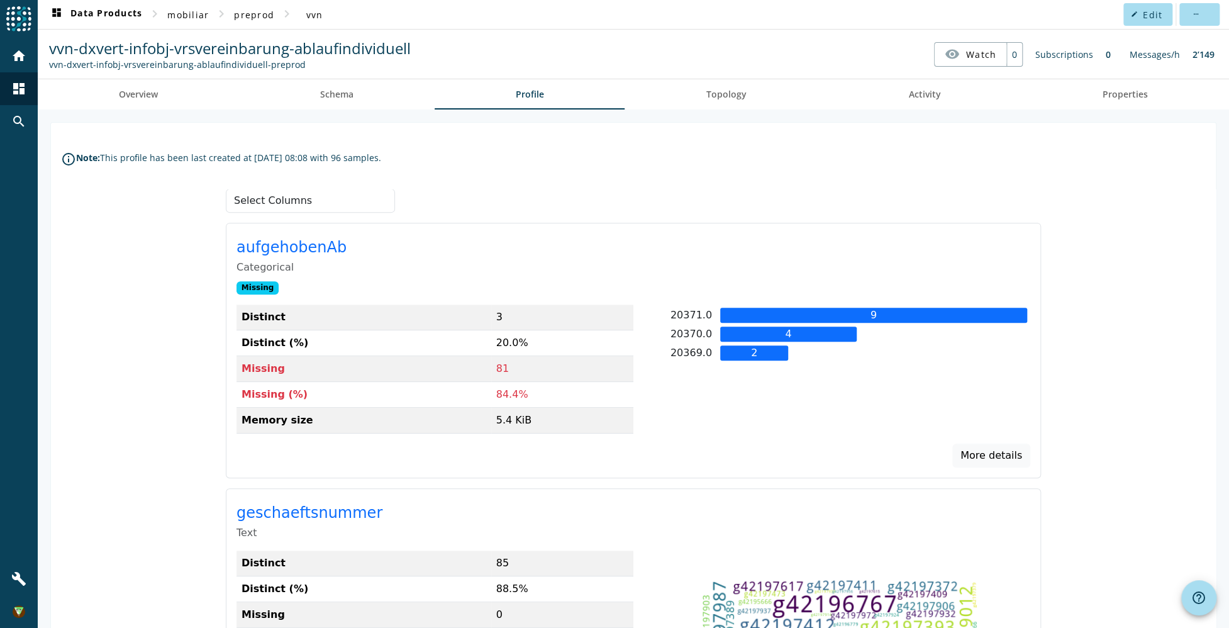
click at [527, 370] on td "81" at bounding box center [562, 369] width 142 height 26
drag, startPoint x: 479, startPoint y: 370, endPoint x: 505, endPoint y: 377, distance: 26.7
click at [505, 377] on tr "Missing 81" at bounding box center [435, 369] width 397 height 26
drag, startPoint x: 505, startPoint y: 377, endPoint x: 518, endPoint y: 399, distance: 26.5
click at [518, 399] on td "84.4%" at bounding box center [562, 395] width 142 height 26
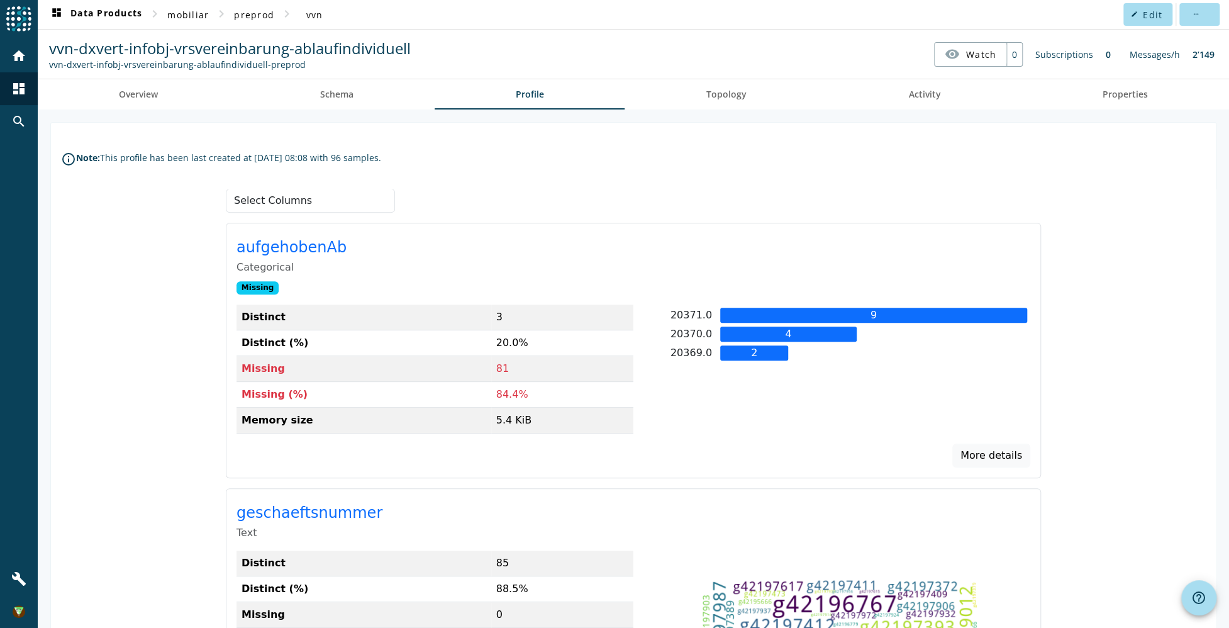
drag, startPoint x: 476, startPoint y: 403, endPoint x: 482, endPoint y: 406, distance: 6.5
click at [478, 404] on th "Missing (%)" at bounding box center [364, 395] width 255 height 26
click at [499, 434] on div "Distinct 3 Distinct (%) 20.0% Missing 81 Missing (%) 84.4% Memory size 5.4 KiB" at bounding box center [435, 373] width 397 height 139
drag, startPoint x: 486, startPoint y: 430, endPoint x: 554, endPoint y: 432, distance: 68.0
click at [550, 432] on div "Distinct 3 Distinct (%) 20.0% Missing 81 Missing (%) 84.4% Memory size 5.4 KiB" at bounding box center [435, 373] width 397 height 139
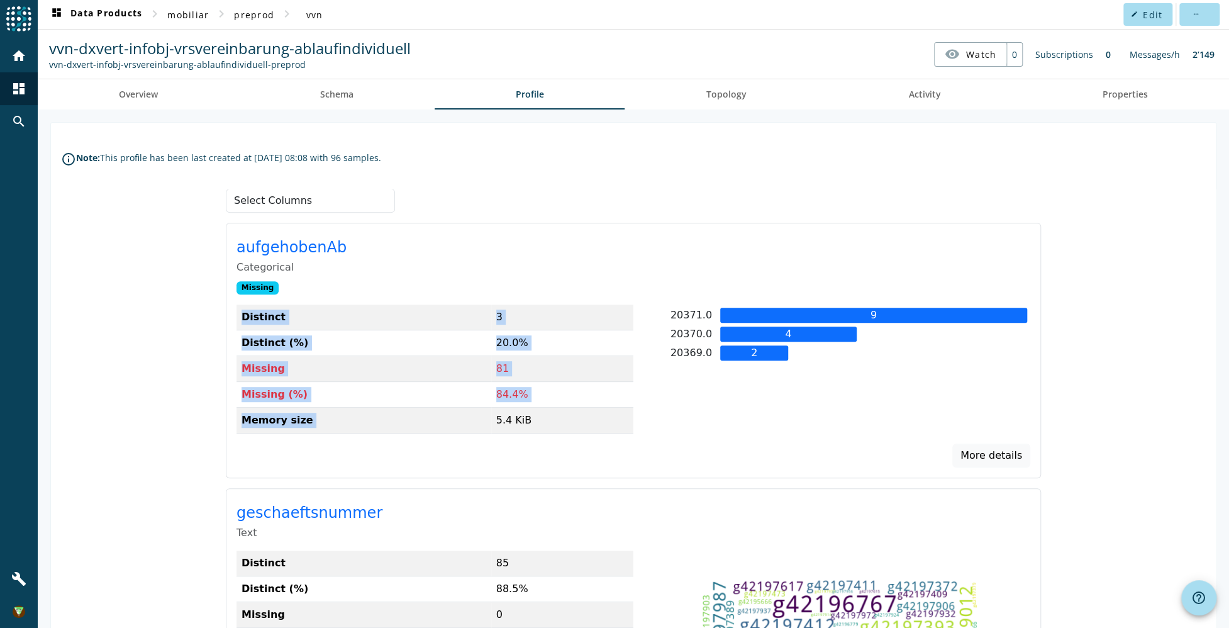
drag, startPoint x: 554, startPoint y: 432, endPoint x: 573, endPoint y: 436, distance: 19.2
click at [571, 434] on div "Distinct 3 Distinct (%) 20.0% Missing 81 Missing (%) 84.4% Memory size 5.4 KiB" at bounding box center [435, 373] width 397 height 139
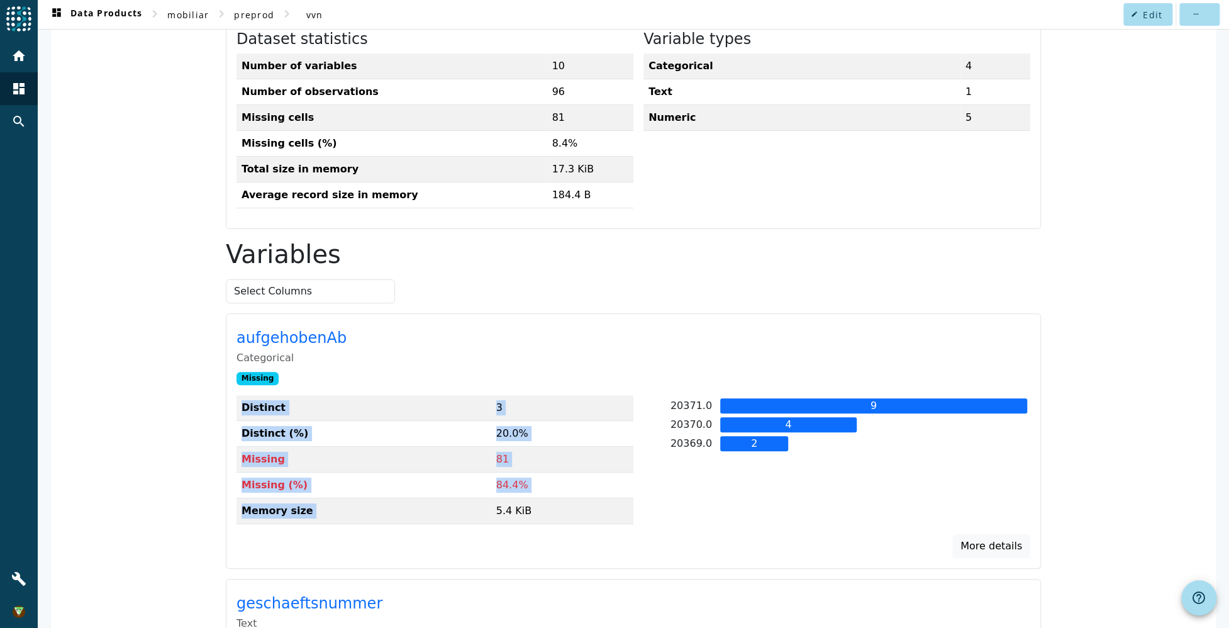
scroll to position [0, 0]
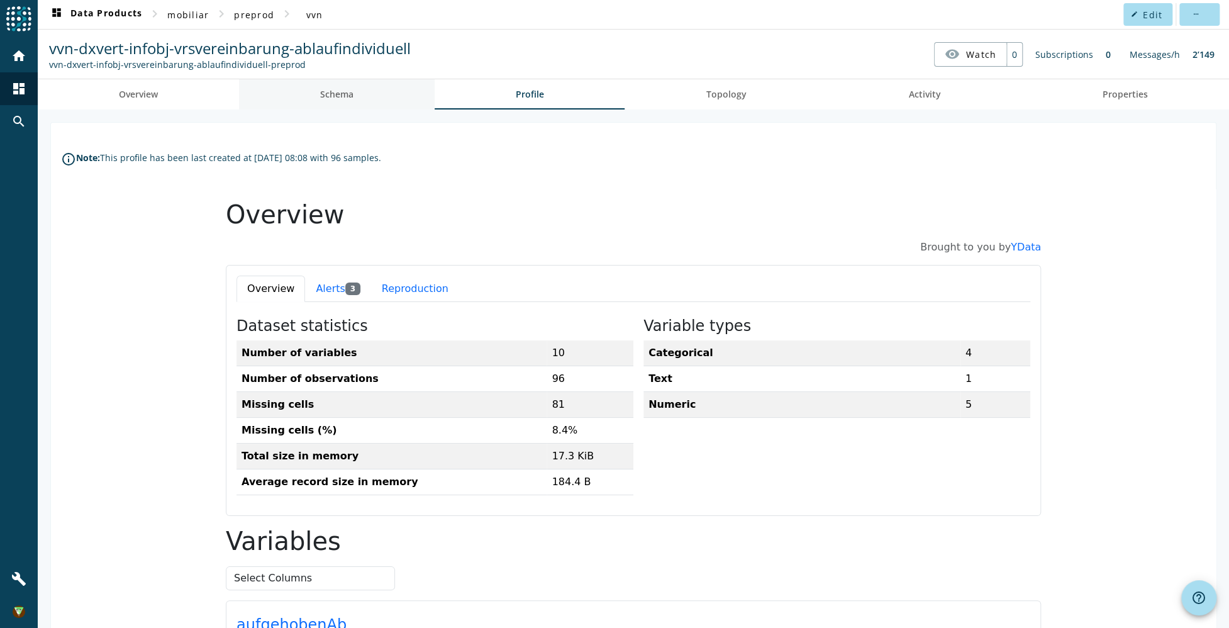
click at [343, 105] on span "Schema" at bounding box center [336, 94] width 33 height 30
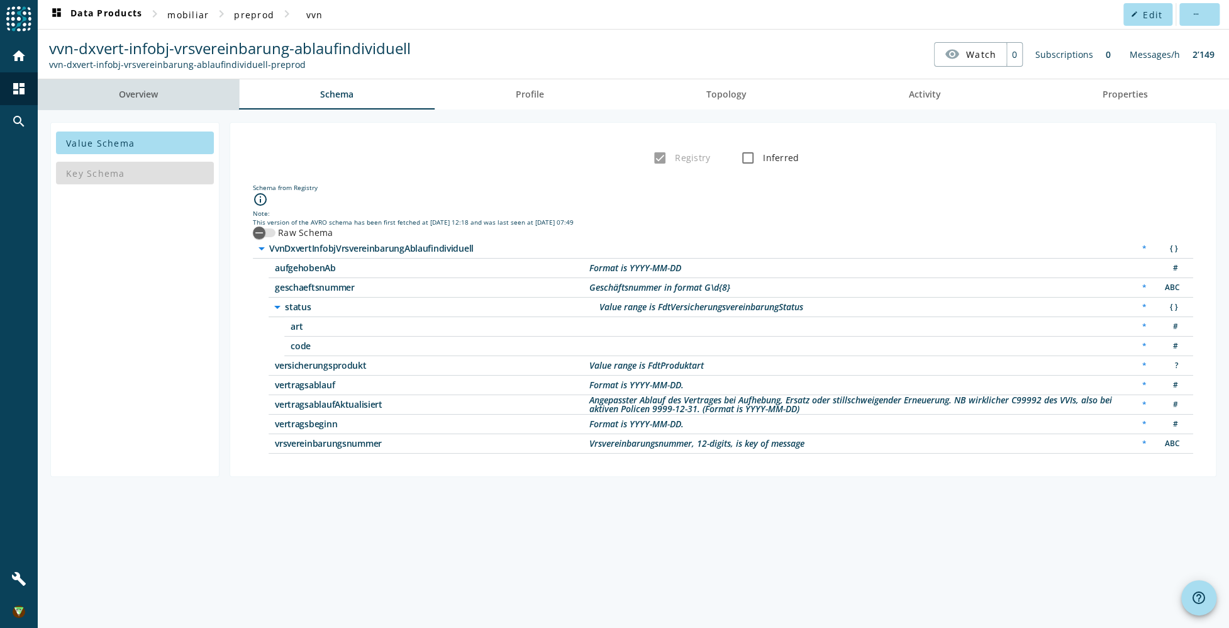
click at [190, 94] on link "Overview" at bounding box center [138, 94] width 201 height 30
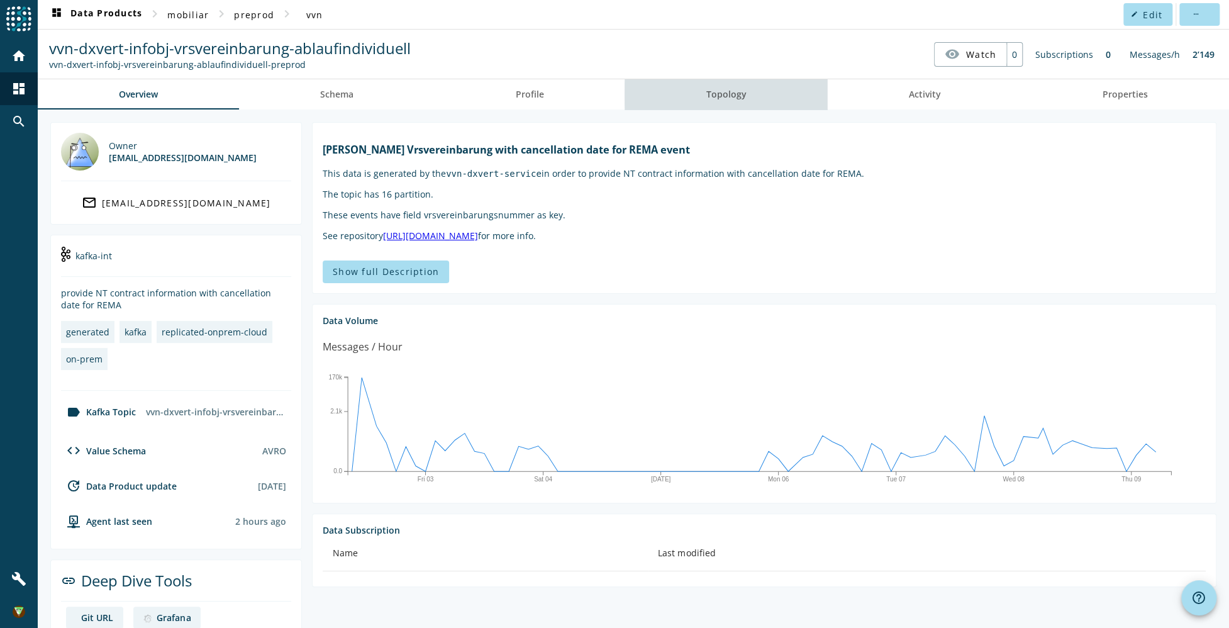
click at [806, 94] on link "Topology" at bounding box center [726, 94] width 203 height 30
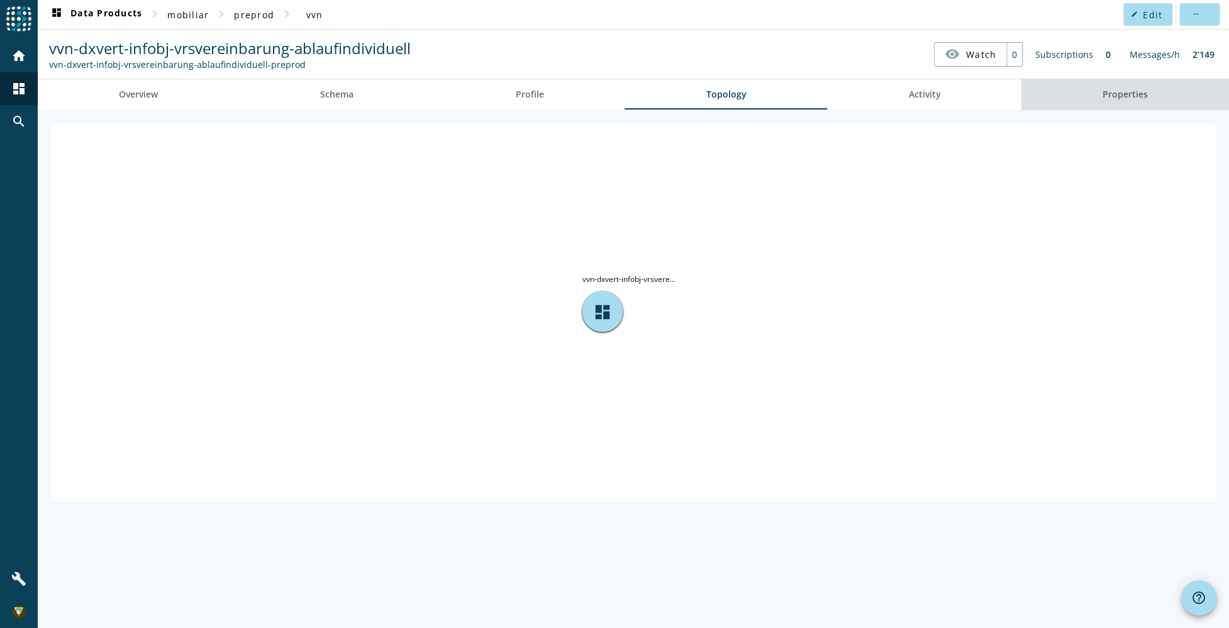
click at [1130, 93] on span "Properties" at bounding box center [1125, 94] width 45 height 9
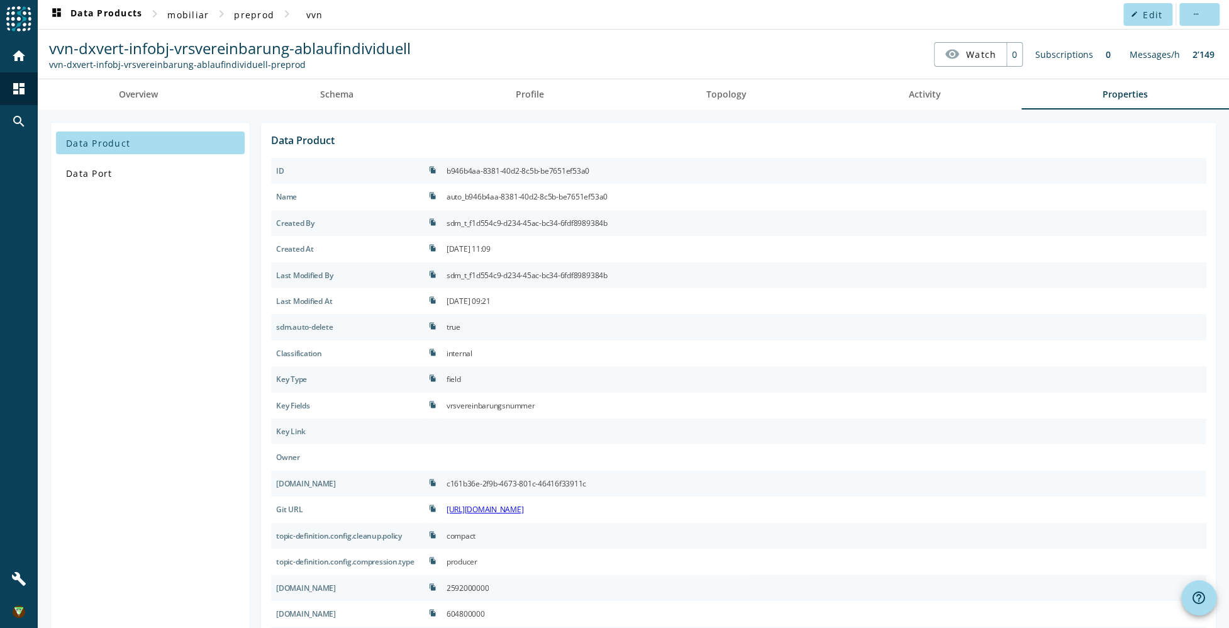
scroll to position [183, 0]
